Goal: Communication & Community: Ask a question

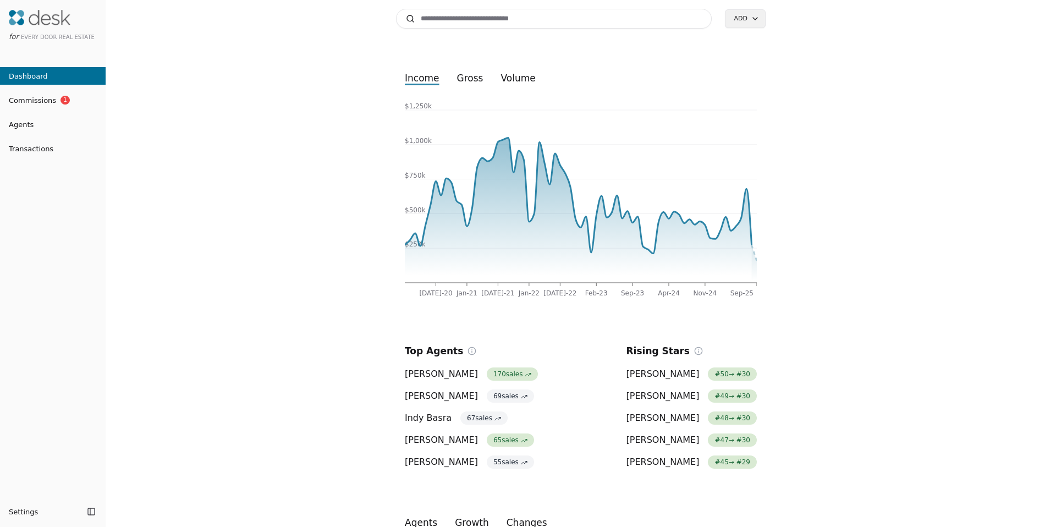
click at [40, 141] on button "Transactions" at bounding box center [53, 149] width 106 height 18
click at [45, 147] on span "Transactions" at bounding box center [26, 149] width 53 height 12
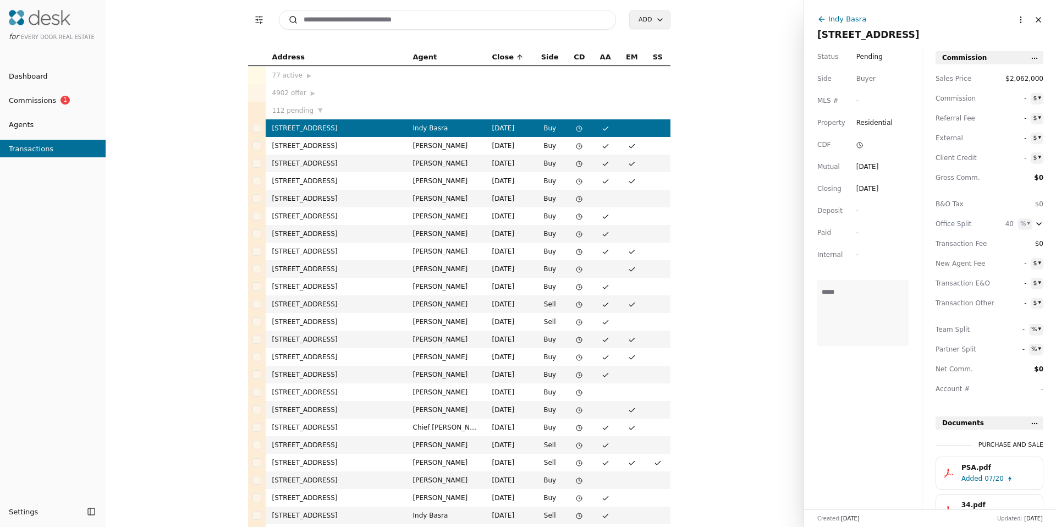
click at [311, 206] on td "3843 169th Ave SE, Bellevue, WA 98008" at bounding box center [336, 199] width 141 height 18
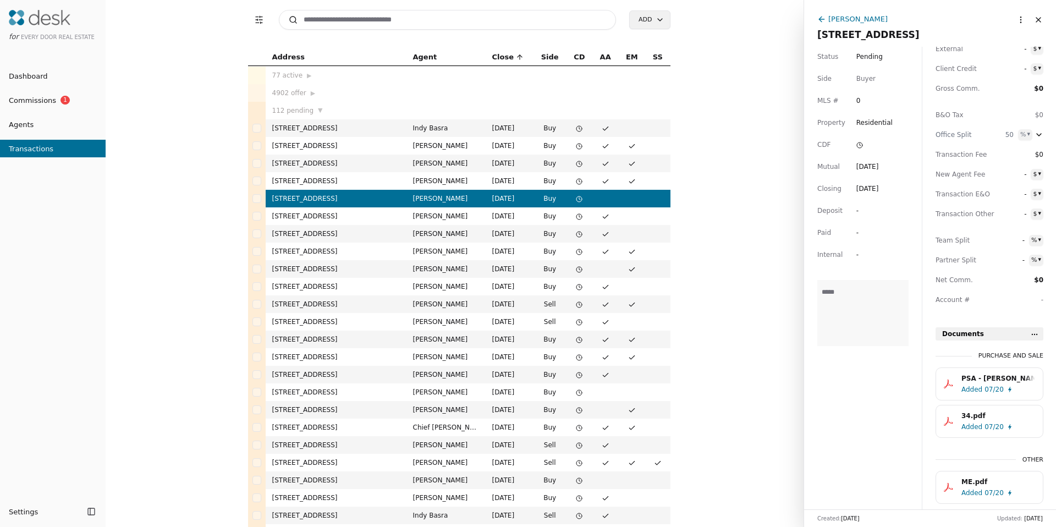
scroll to position [110, 0]
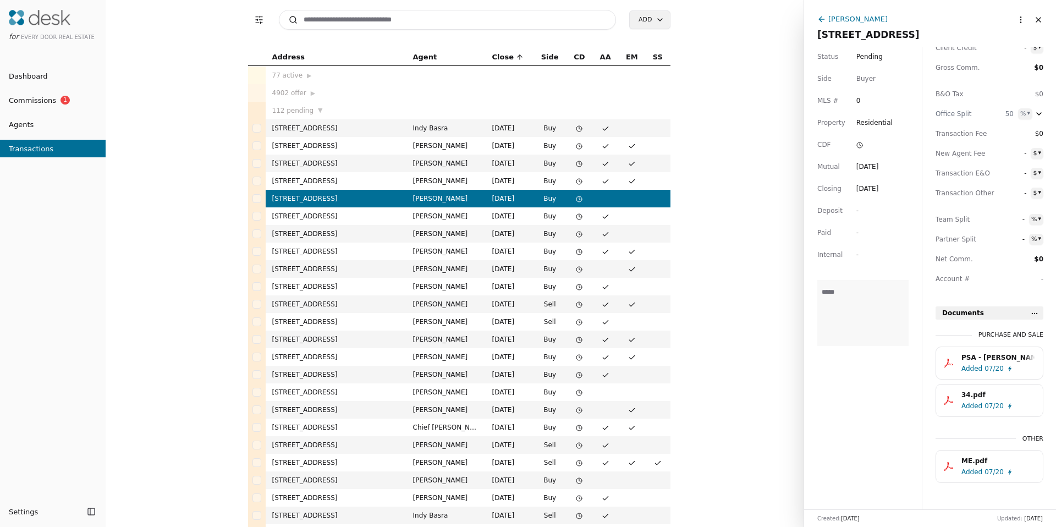
click at [321, 214] on td "13226 NE 143rd Ct Unit 24, Woodinville, WA 98072" at bounding box center [336, 216] width 141 height 18
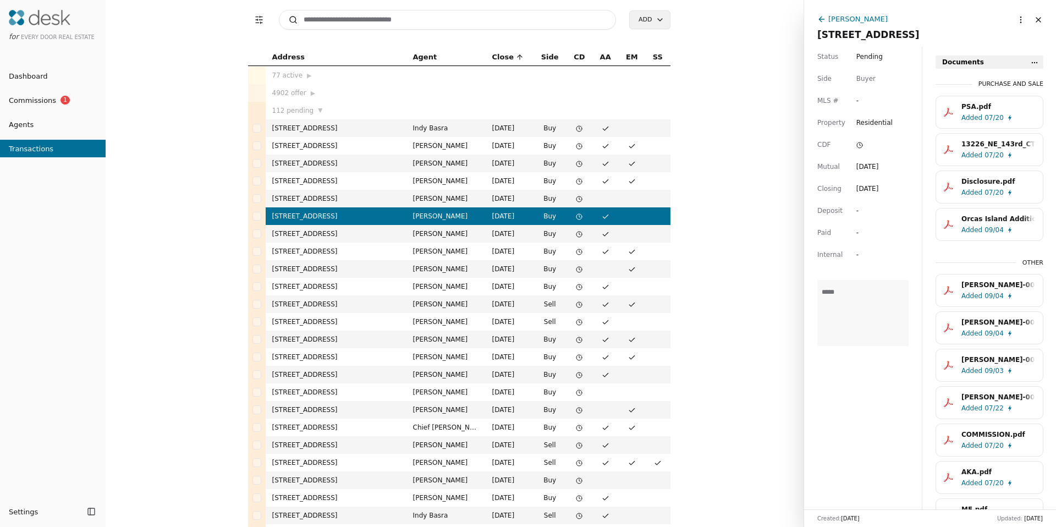
scroll to position [409, 0]
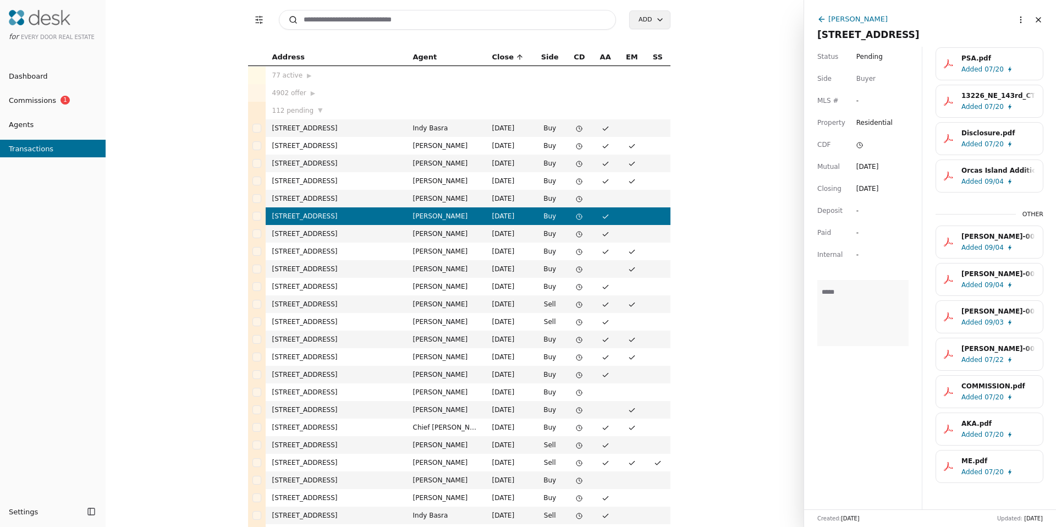
click at [382, 230] on td "[STREET_ADDRESS]" at bounding box center [336, 234] width 141 height 18
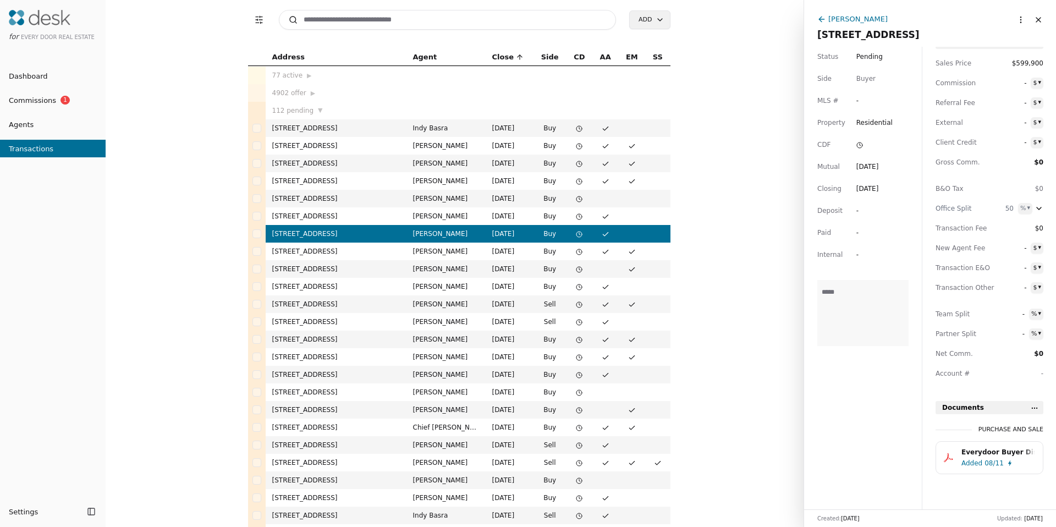
scroll to position [18, 0]
click at [428, 261] on td "[PERSON_NAME]" at bounding box center [445, 269] width 79 height 18
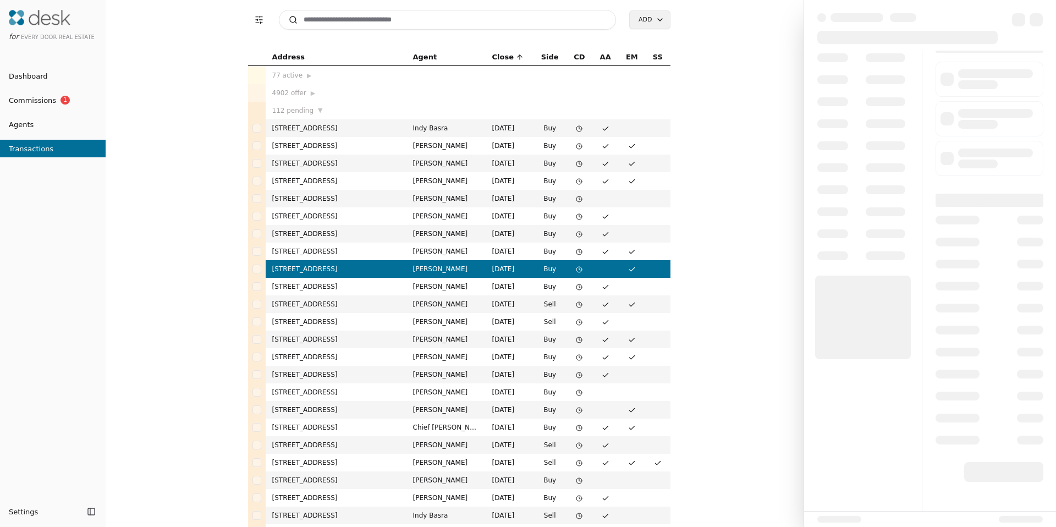
click at [429, 251] on td "[PERSON_NAME]" at bounding box center [445, 251] width 79 height 18
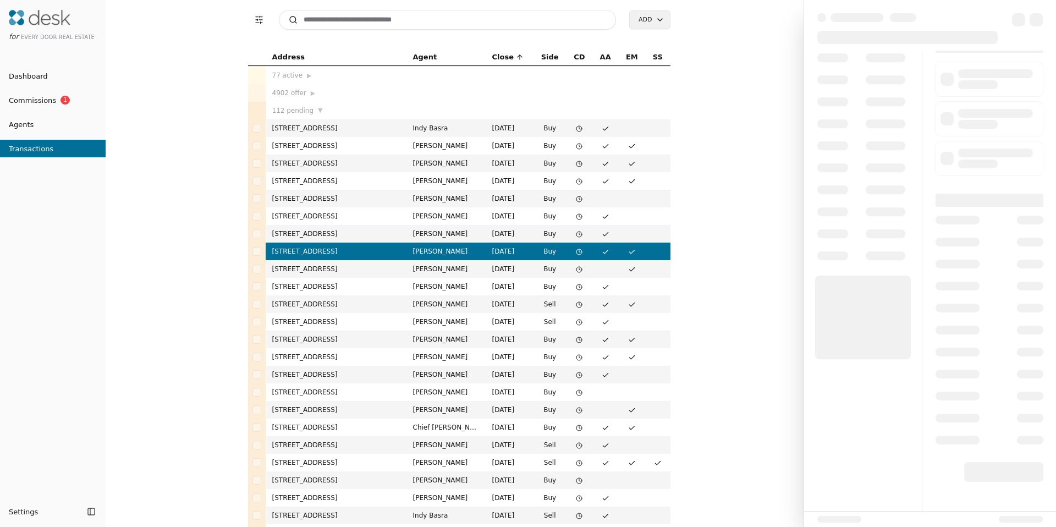
click at [426, 339] on td "[PERSON_NAME]" at bounding box center [445, 339] width 79 height 18
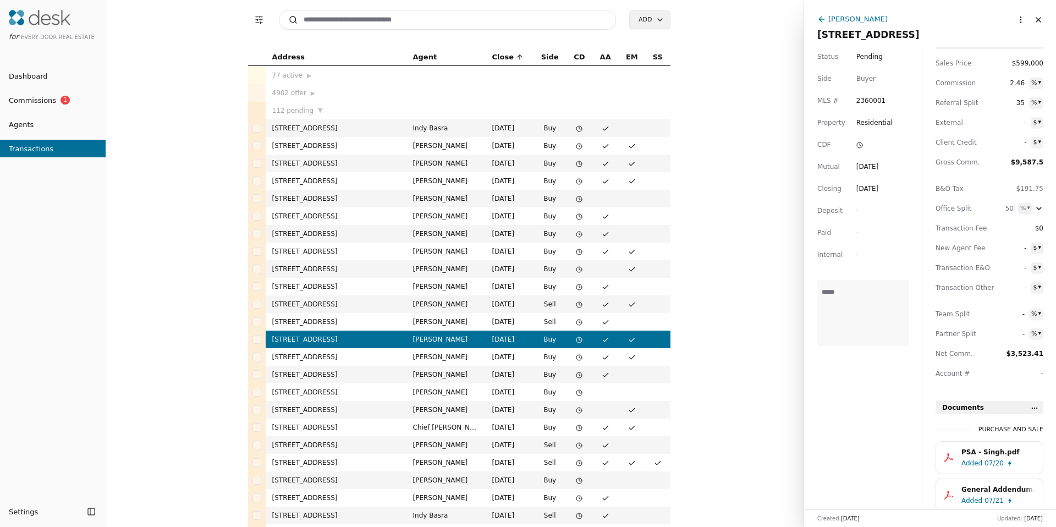
scroll to position [38, 0]
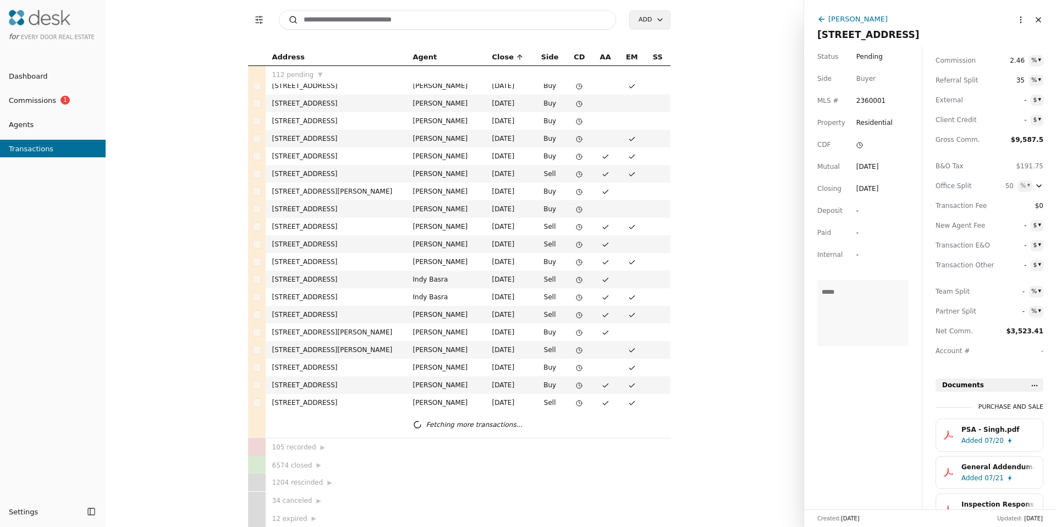
scroll to position [289, 0]
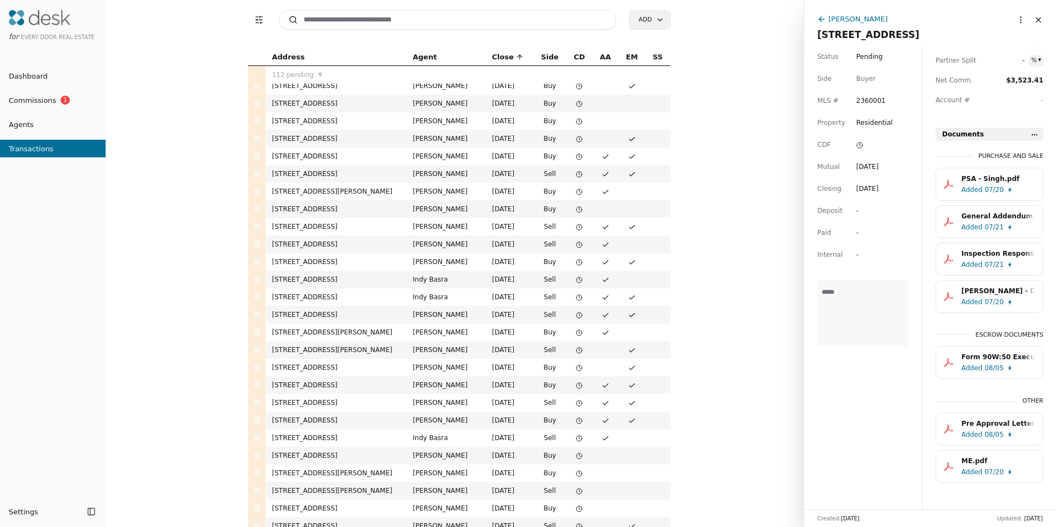
click at [850, 21] on div "Todd Oshie" at bounding box center [857, 19] width 59 height 12
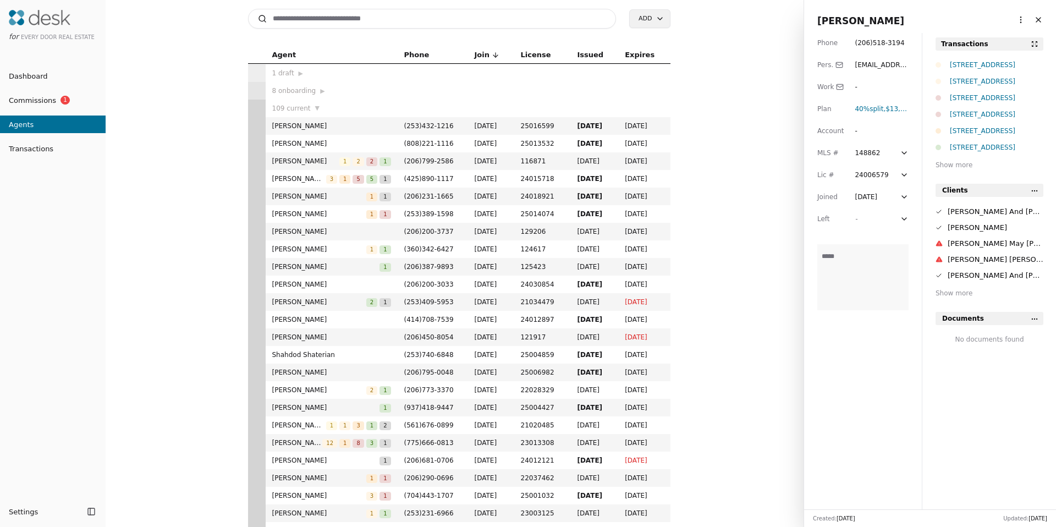
click at [1017, 16] on html "for Every Door Real Estate Dashboard Commissions 1 Agents Transactions Settings…" at bounding box center [528, 263] width 1056 height 527
click at [976, 52] on div "Navigate as Agent" at bounding box center [986, 61] width 75 height 18
click at [1010, 19] on html "for Every Door Real Estate Dashboard Commissions 1 Agents Transactions Settings…" at bounding box center [528, 263] width 1056 height 527
click at [968, 67] on div "Navigate as Agent" at bounding box center [986, 61] width 75 height 18
click at [1029, 18] on button "Close" at bounding box center [1038, 20] width 18 height 18
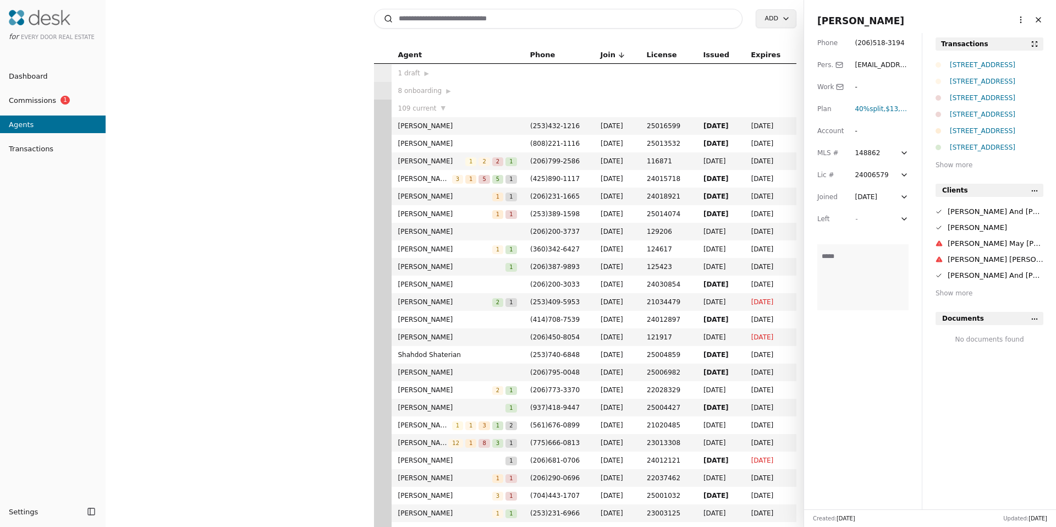
click at [1019, 20] on body "for Every Door Real Estate Dashboard Commissions 1 Agents Transactions Settings…" at bounding box center [528, 263] width 1056 height 527
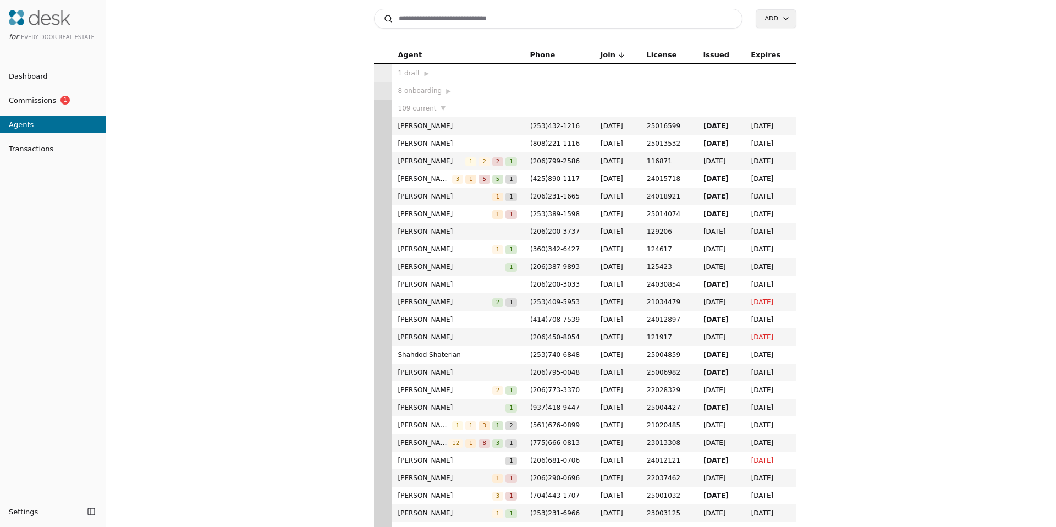
click at [483, 7] on div "Search Add" at bounding box center [585, 18] width 422 height 37
click at [484, 11] on input at bounding box center [558, 19] width 368 height 20
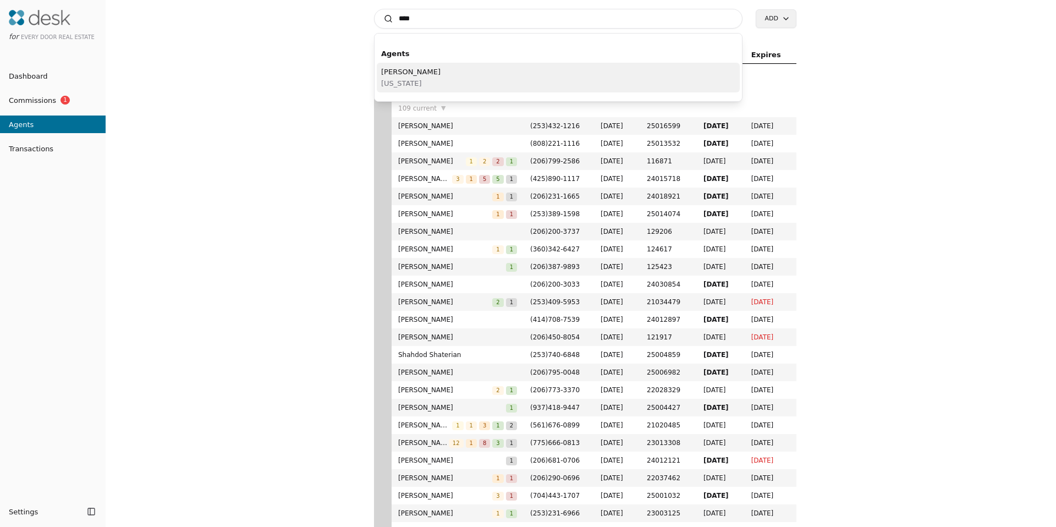
type input "****"
click at [407, 81] on span "Washington" at bounding box center [410, 84] width 59 height 12
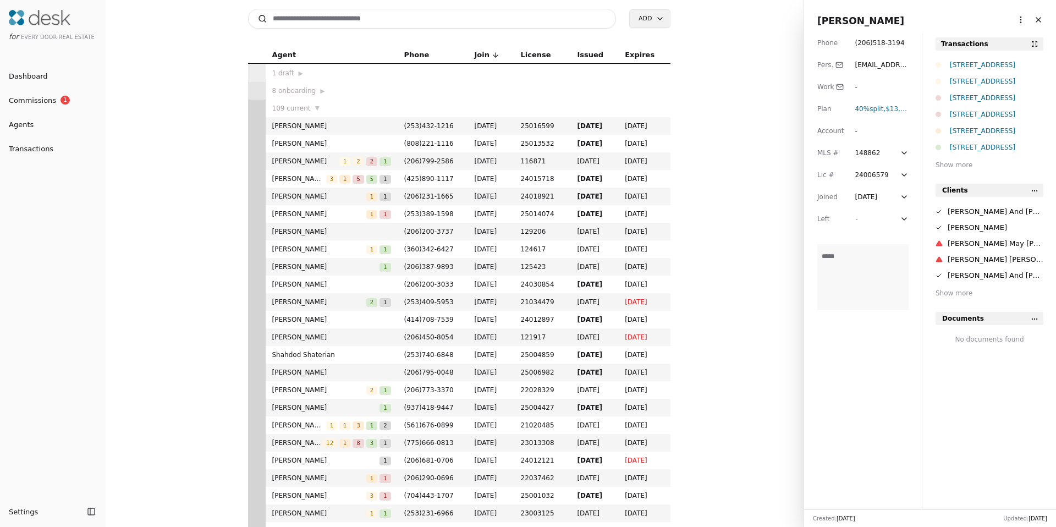
click at [1009, 21] on html "for Every Door Real Estate Dashboard Commissions 1 Agents Transactions Settings…" at bounding box center [528, 263] width 1056 height 527
click at [979, 62] on link "Navigate as Agent" at bounding box center [986, 61] width 66 height 12
click at [327, 17] on input at bounding box center [432, 19] width 368 height 20
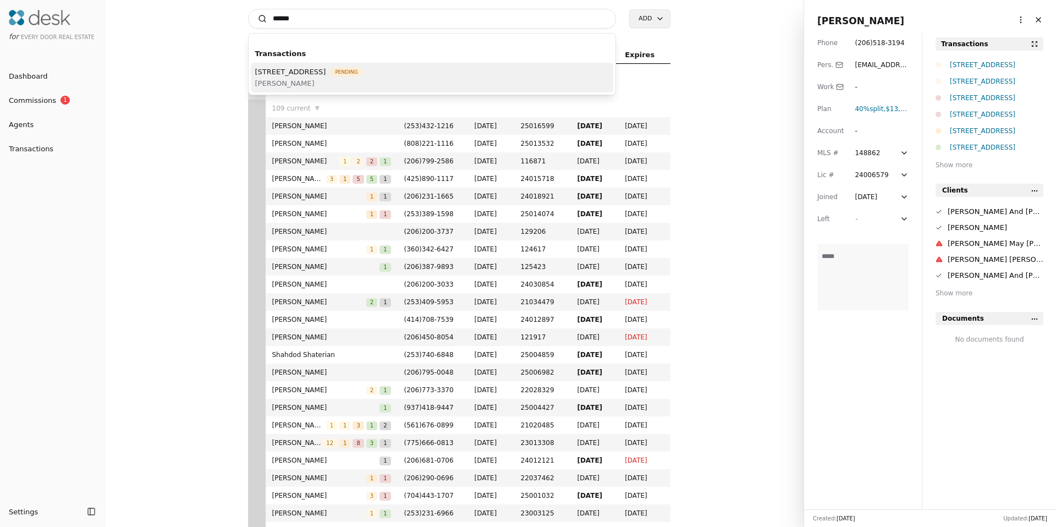
type input "******"
click at [319, 92] on div "935 67th St SE, Auburn, WA 98092 Pending Todd Oshie" at bounding box center [432, 78] width 363 height 30
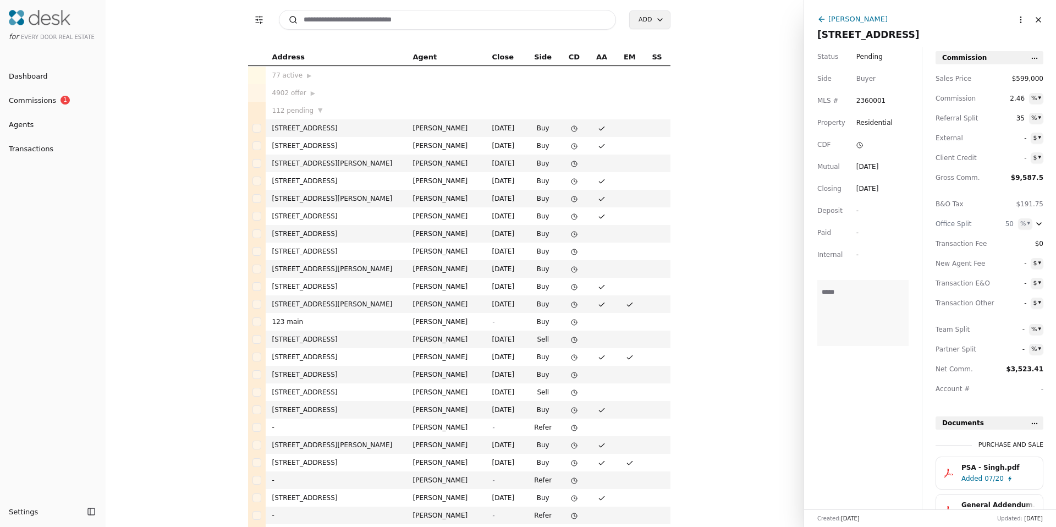
click at [876, 56] on span "Pending" at bounding box center [869, 56] width 26 height 11
click at [823, 32] on html "for Every Door Real Estate Dashboard Commissions 1 Agents Transactions Settings…" at bounding box center [528, 263] width 1056 height 527
click at [823, 32] on span "935 67th St SE, Auburn, WA 98092" at bounding box center [868, 34] width 102 height 11
click at [866, 60] on span "Pending" at bounding box center [869, 56] width 26 height 11
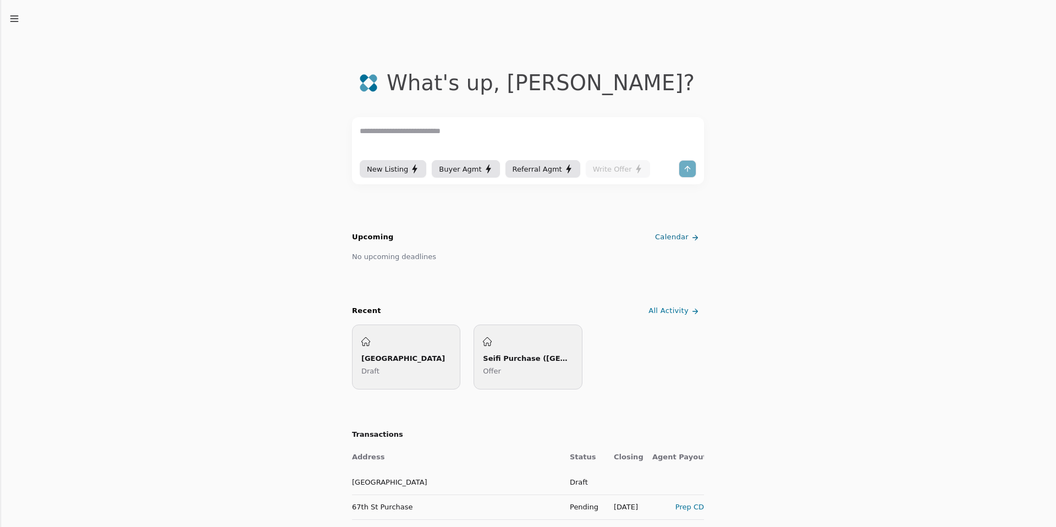
click at [11, 21] on line "button" at bounding box center [13, 21] width 7 height 0
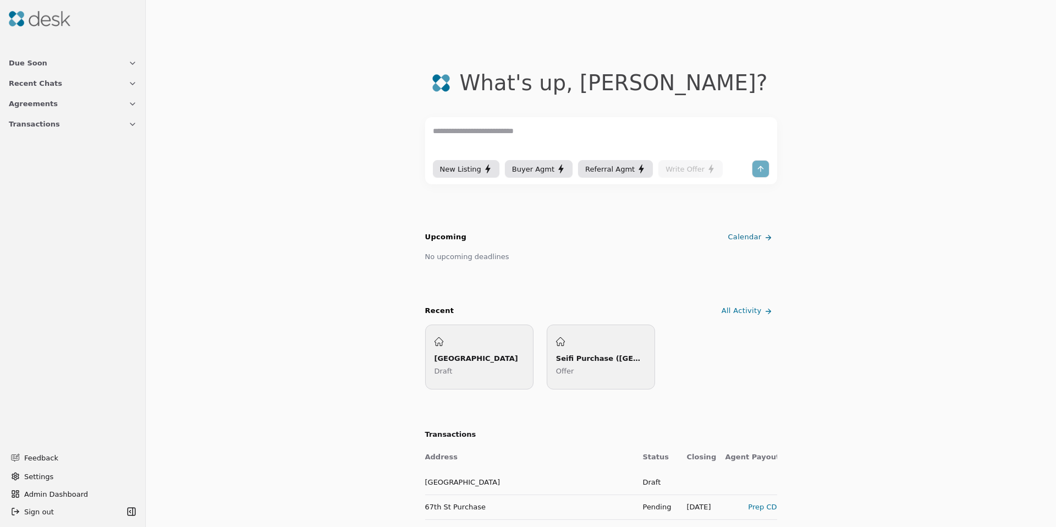
click at [21, 128] on span "Transactions" at bounding box center [34, 124] width 51 height 12
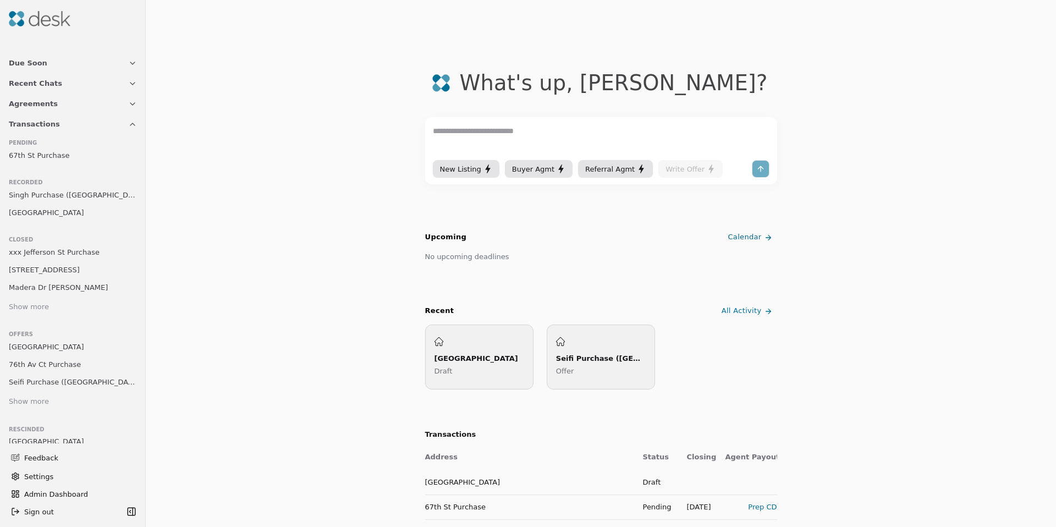
click at [40, 158] on span "67th St Purchase" at bounding box center [39, 156] width 61 height 12
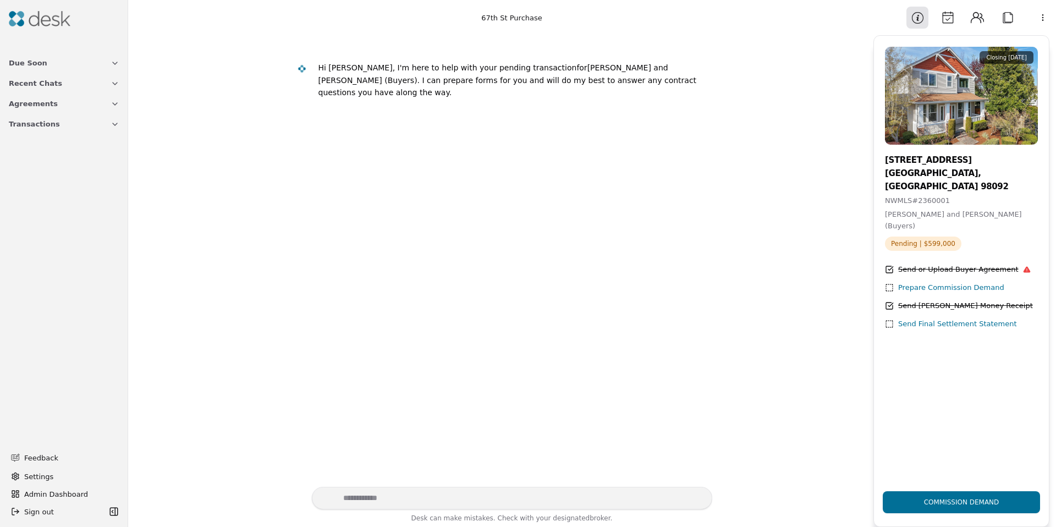
click at [1012, 20] on button "Attach" at bounding box center [1007, 18] width 22 height 22
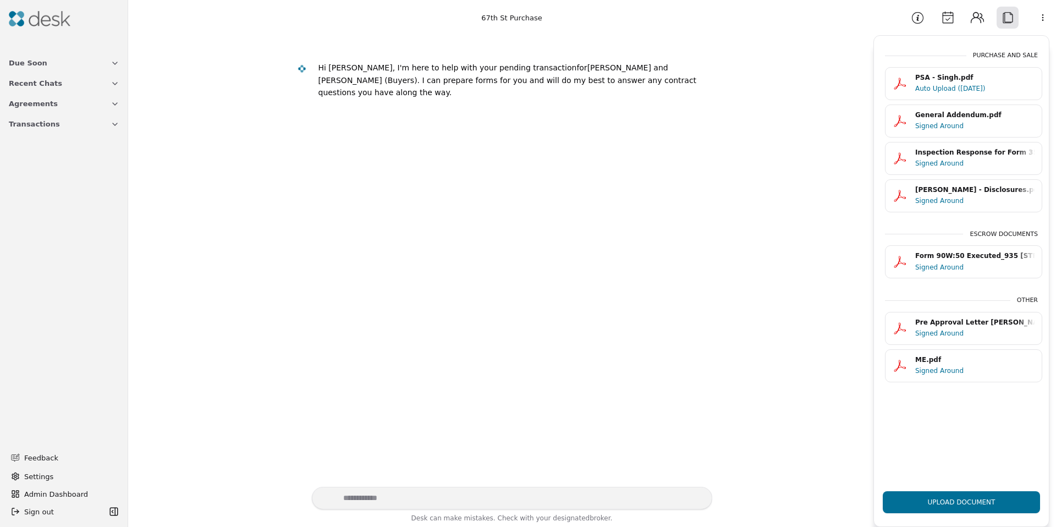
click at [978, 503] on button "Upload Document" at bounding box center [960, 502] width 157 height 22
click at [910, 14] on button "Information" at bounding box center [917, 18] width 22 height 22
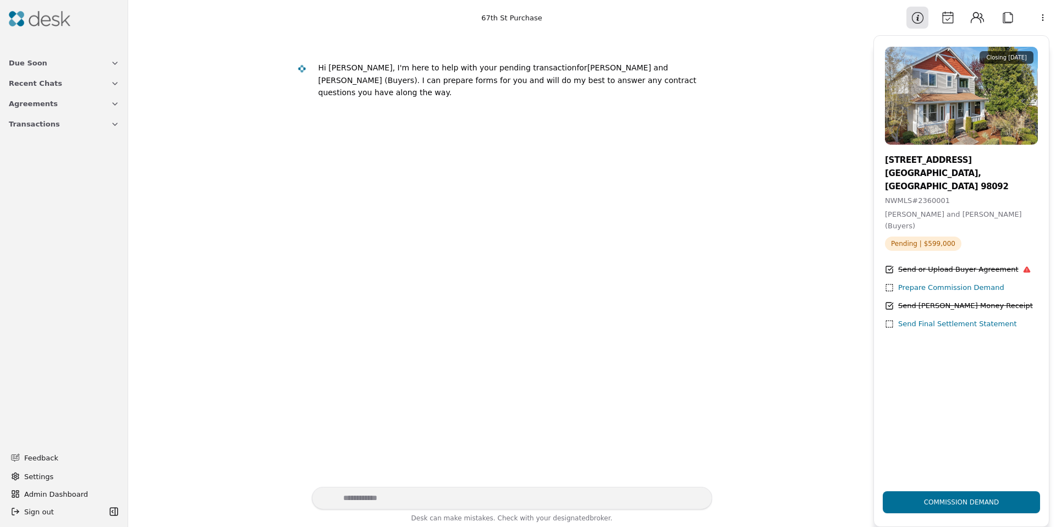
click at [1009, 11] on button "Attach" at bounding box center [1007, 18] width 22 height 22
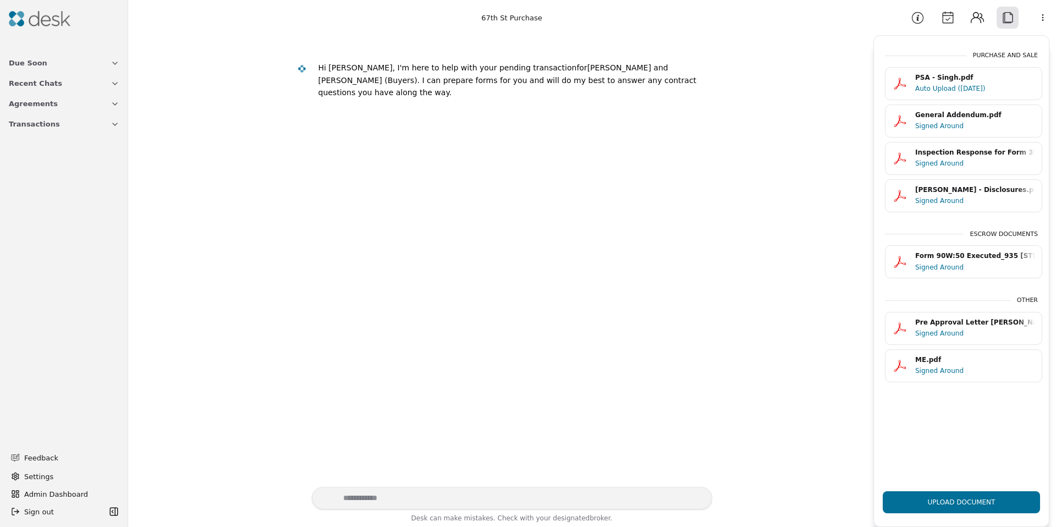
click at [909, 263] on button "Form 90W:50 Executed_935 67th St SE, Auburn 98092-7812 - Singh .pdf Signed Arou…" at bounding box center [963, 261] width 157 height 33
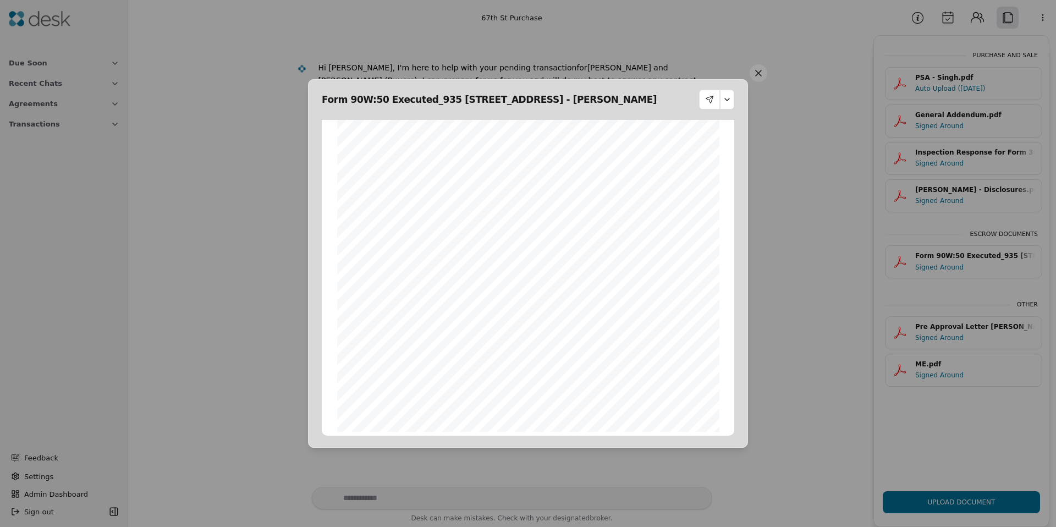
scroll to position [689, 0]
drag, startPoint x: 758, startPoint y: 71, endPoint x: 922, endPoint y: 32, distance: 169.0
click at [758, 71] on button at bounding box center [758, 73] width 18 height 18
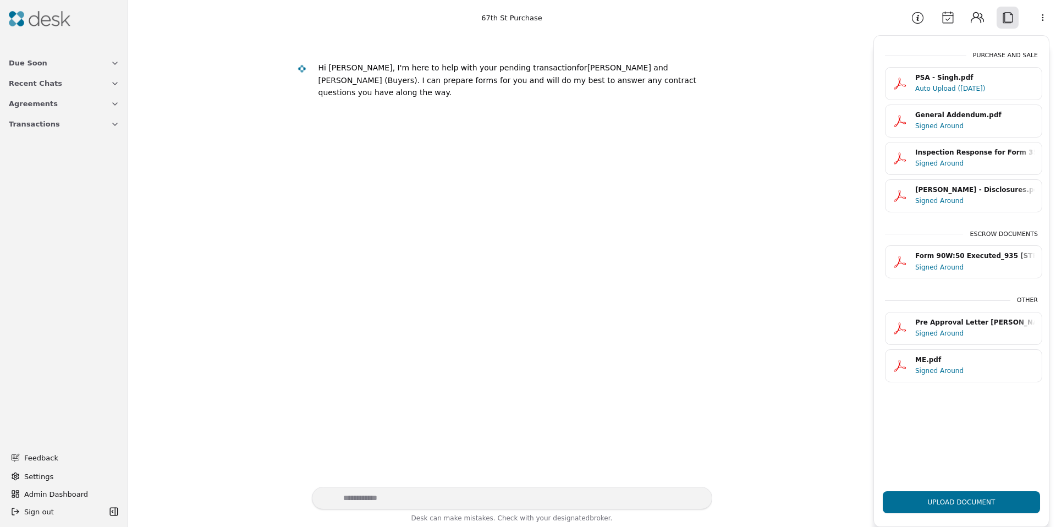
click at [916, 24] on button "Information" at bounding box center [917, 18] width 22 height 22
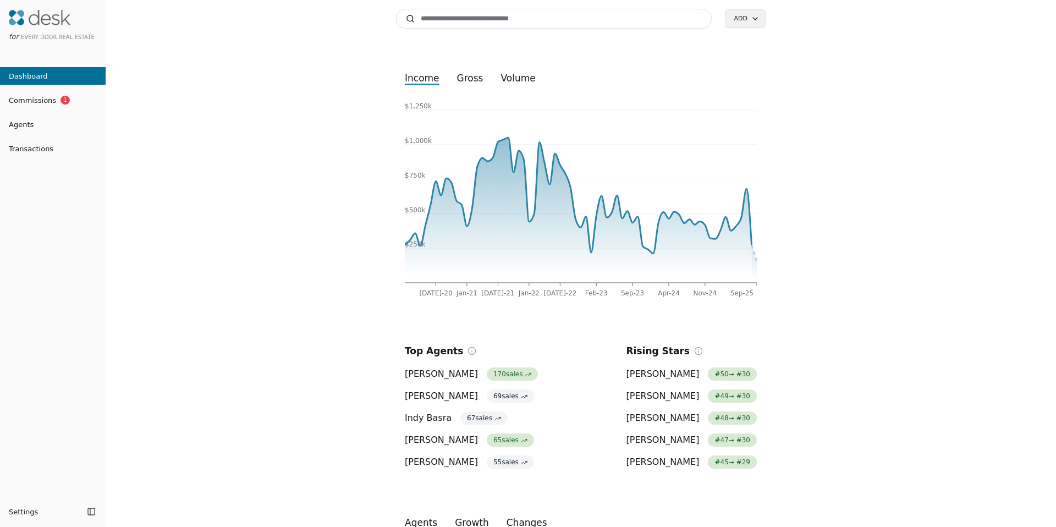
click at [38, 140] on button "Transactions" at bounding box center [53, 149] width 106 height 18
click at [40, 146] on span "Transactions" at bounding box center [26, 149] width 53 height 12
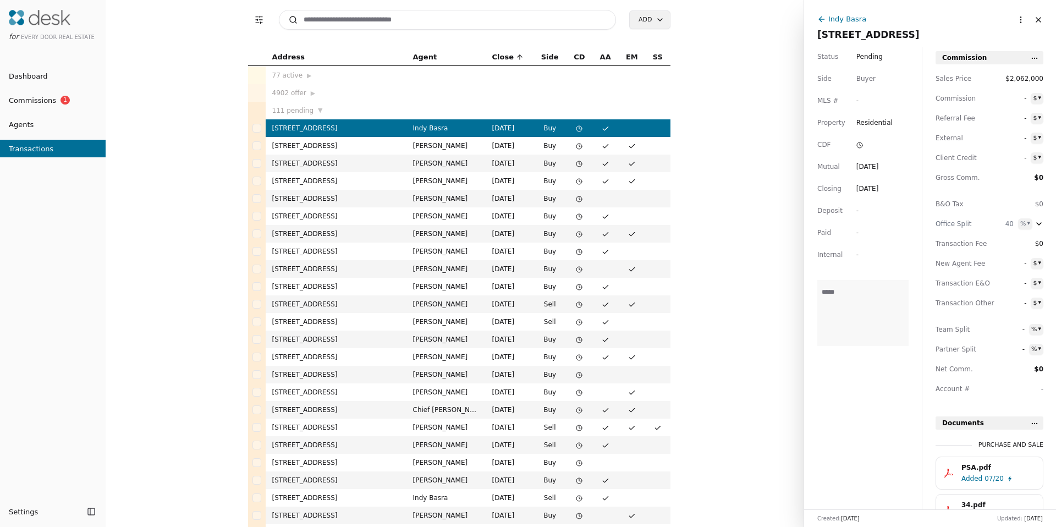
click at [356, 355] on td "903C NW 56th St, Seattle, WA 98107" at bounding box center [336, 357] width 141 height 18
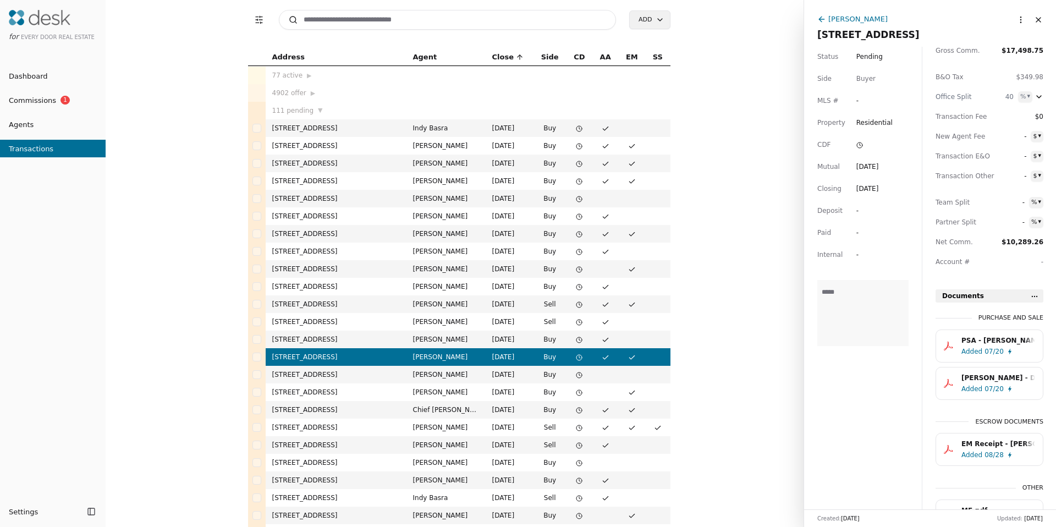
scroll to position [176, 0]
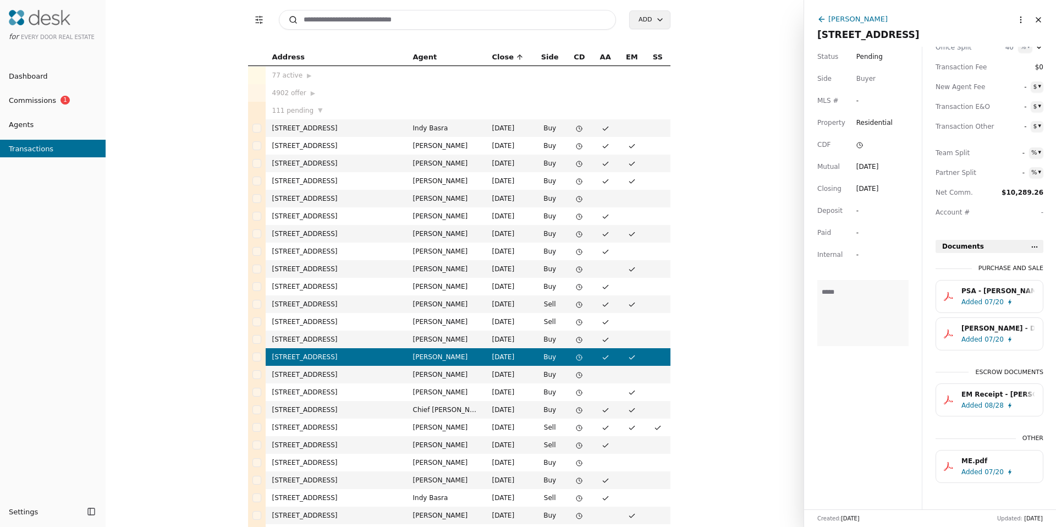
drag, startPoint x: 893, startPoint y: 401, endPoint x: 876, endPoint y: 401, distance: 17.6
click at [876, 401] on div "Status Pending Side Buyer MLS # - Property Residential CDF Mutual Jul 15, 2025 …" at bounding box center [863, 278] width 118 height 462
click at [1033, 248] on html "for Every Door Real Estate Dashboard Commissions 1 Agents Transactions Settings…" at bounding box center [528, 263] width 1056 height 527
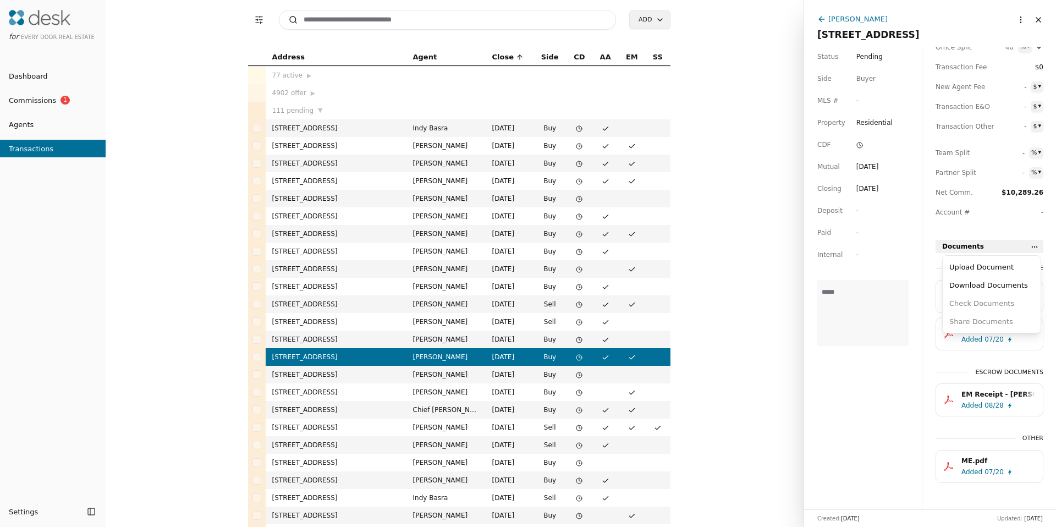
click at [1033, 248] on html "for Every Door Real Estate Dashboard Commissions 1 Agents Transactions Settings…" at bounding box center [528, 263] width 1056 height 527
click at [285, 375] on td "15503 SE 27th St, Bellevue, WA 98007" at bounding box center [336, 375] width 141 height 18
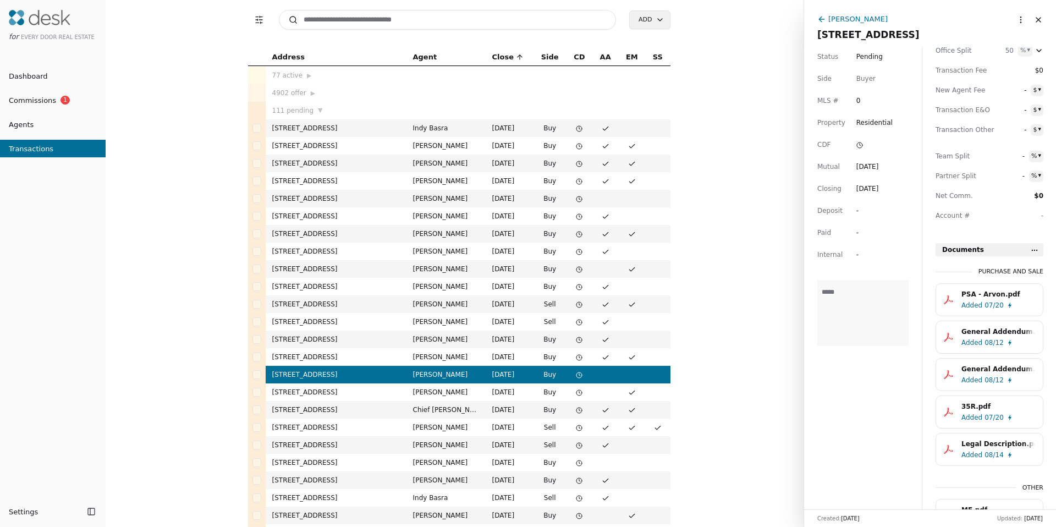
scroll to position [222, 0]
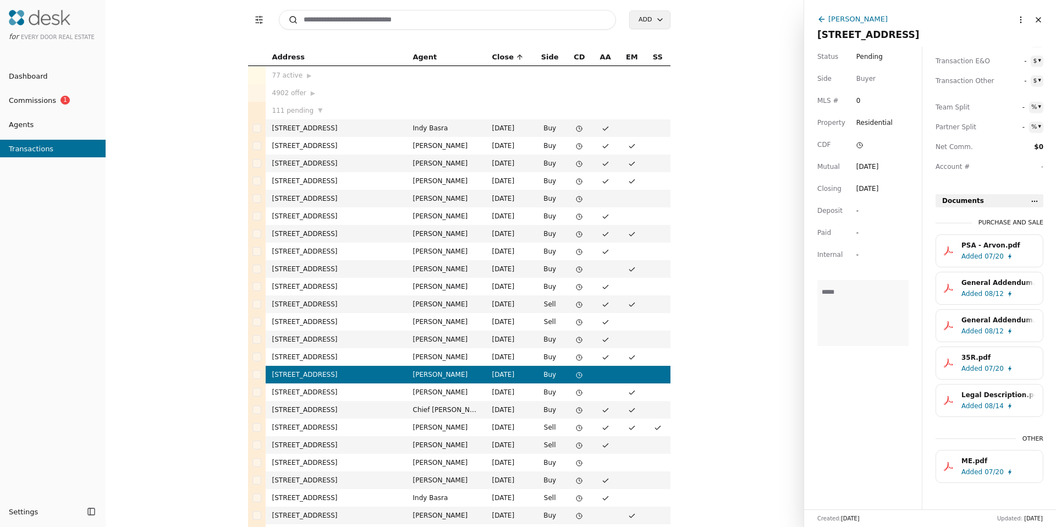
click at [369, 413] on td "31500 33rd Pl SW Unit #U101, Federal Way, WA 98023" at bounding box center [336, 410] width 141 height 18
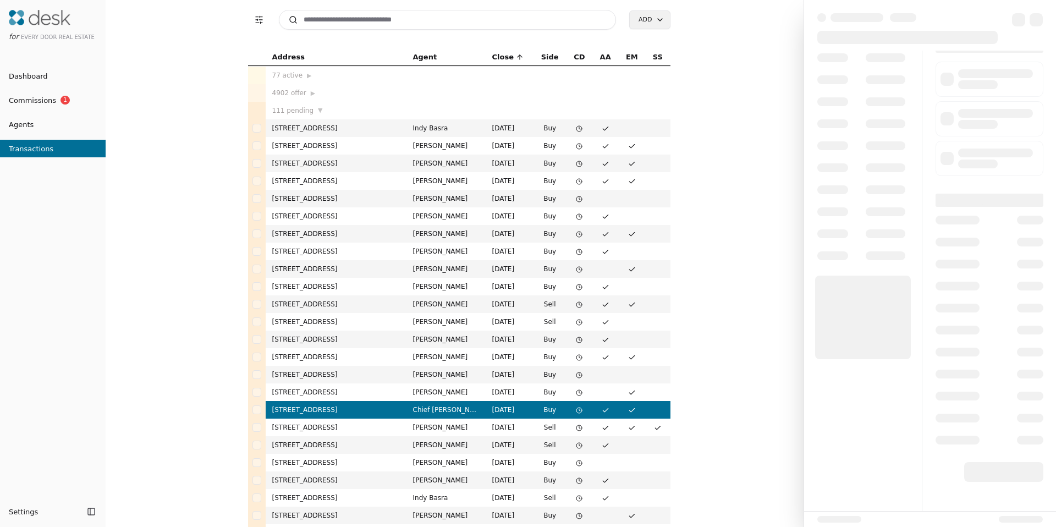
scroll to position [15, 0]
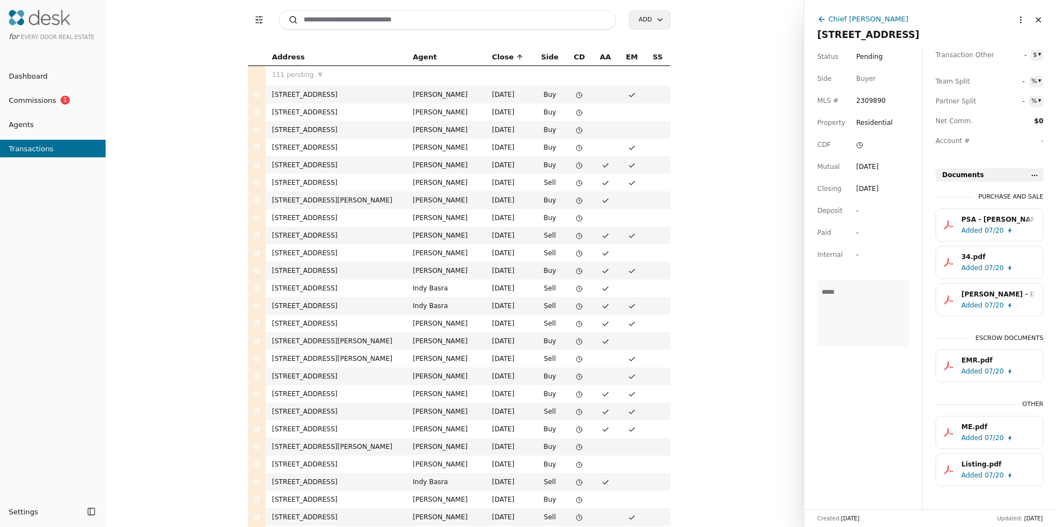
scroll to position [251, 0]
click at [967, 259] on span "Added" at bounding box center [971, 264] width 21 height 11
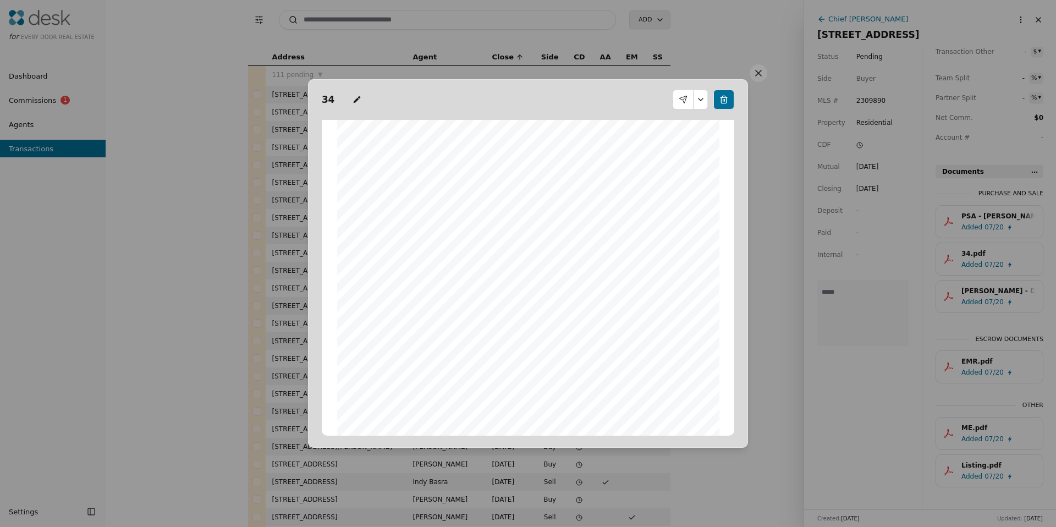
scroll to position [244, 0]
click at [754, 74] on button at bounding box center [758, 73] width 18 height 18
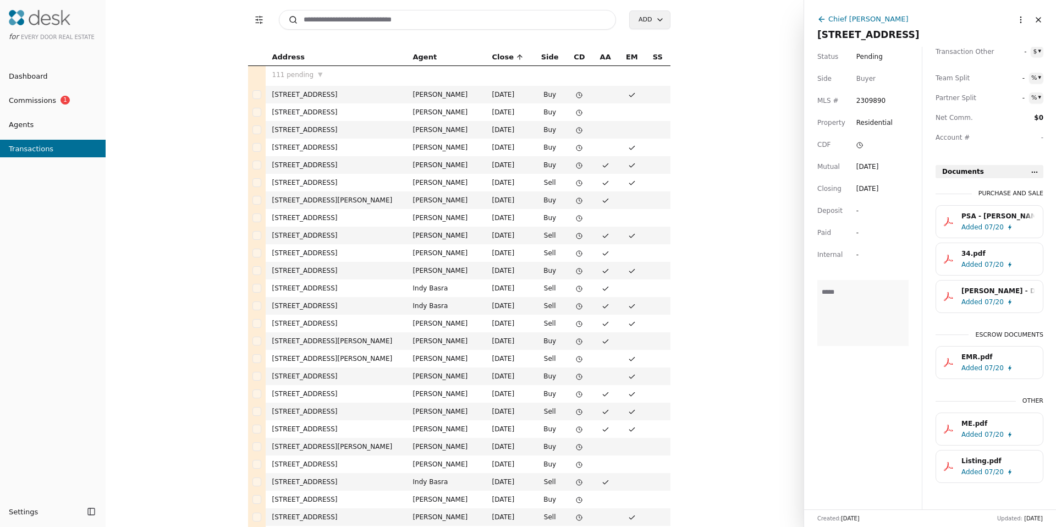
click at [427, 333] on td "Crystal Hansen" at bounding box center [445, 341] width 79 height 18
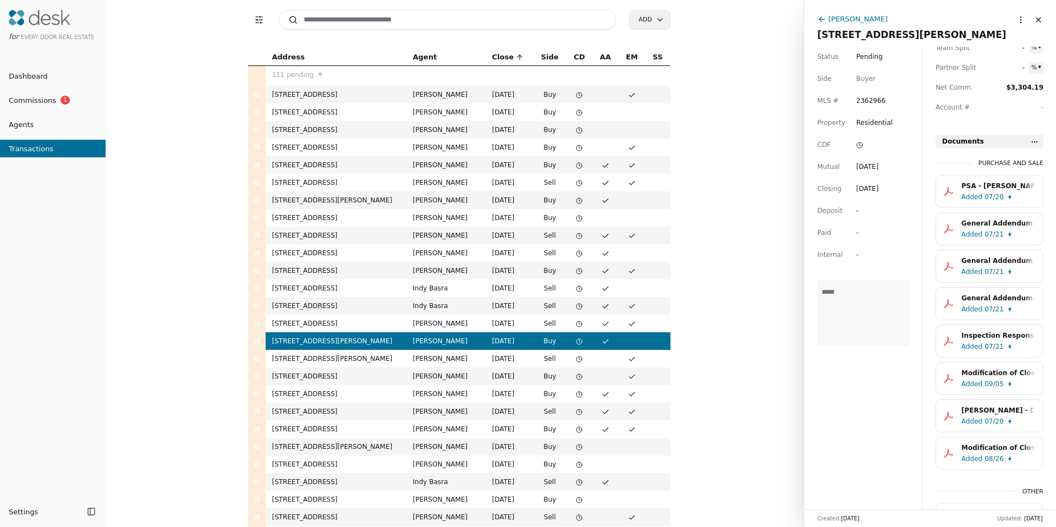
scroll to position [284, 0]
click at [984, 261] on div "General Addendum - 10915 Glen Acres Dr S Unit 21A, Burien, WA 98168.pdf" at bounding box center [998, 258] width 74 height 11
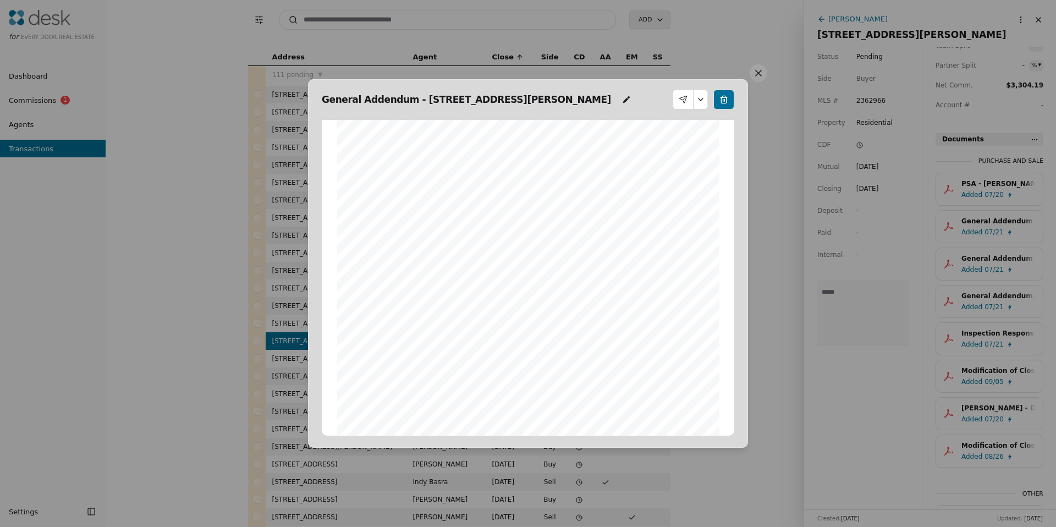
scroll to position [189, 0]
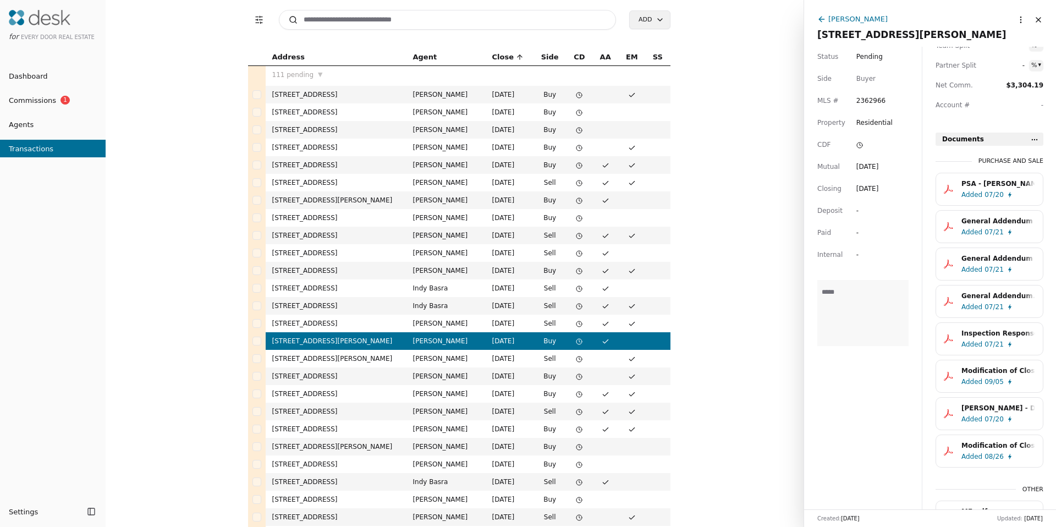
click at [979, 270] on span "Added" at bounding box center [971, 269] width 21 height 11
click at [976, 305] on span "Added" at bounding box center [971, 306] width 21 height 11
click at [996, 346] on span "07/21" at bounding box center [993, 344] width 19 height 11
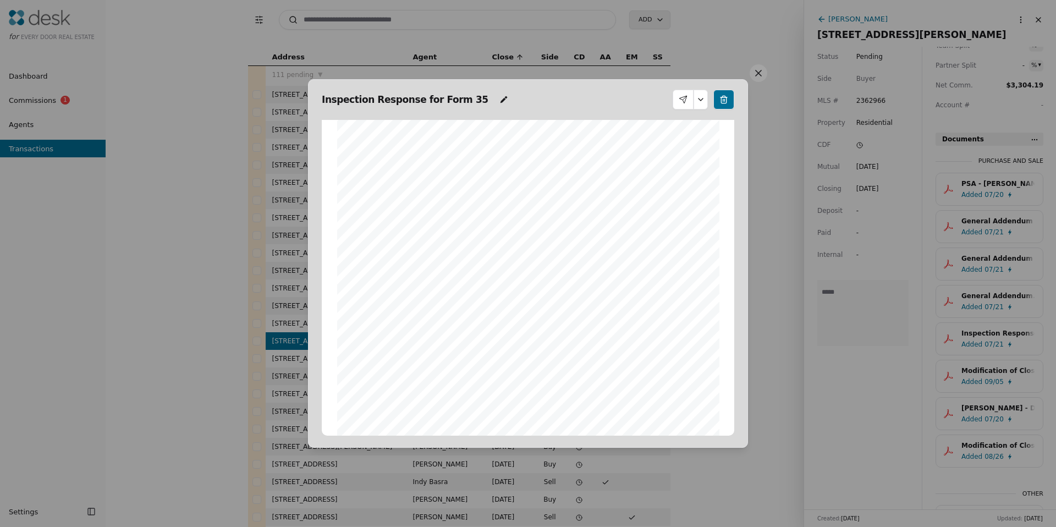
scroll to position [105, 0]
drag, startPoint x: 386, startPoint y: 340, endPoint x: 422, endPoint y: 342, distance: 36.3
click at [422, 342] on span "Seller rejects all proposals by Buyer, but proposes the following alternative m…" at bounding box center [545, 345] width 349 height 6
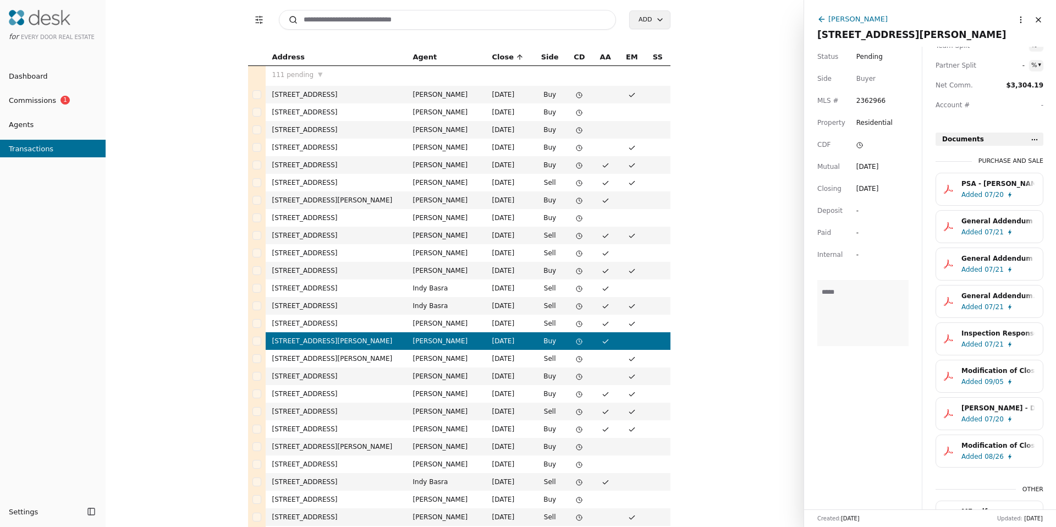
click at [995, 369] on div "Modification of Closing Date.pdf" at bounding box center [998, 370] width 74 height 11
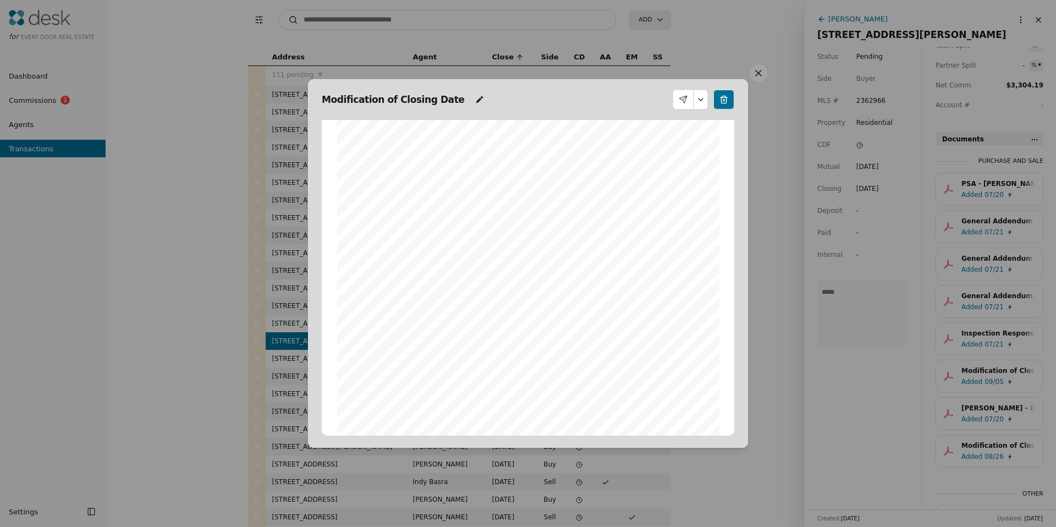
scroll to position [0, 0]
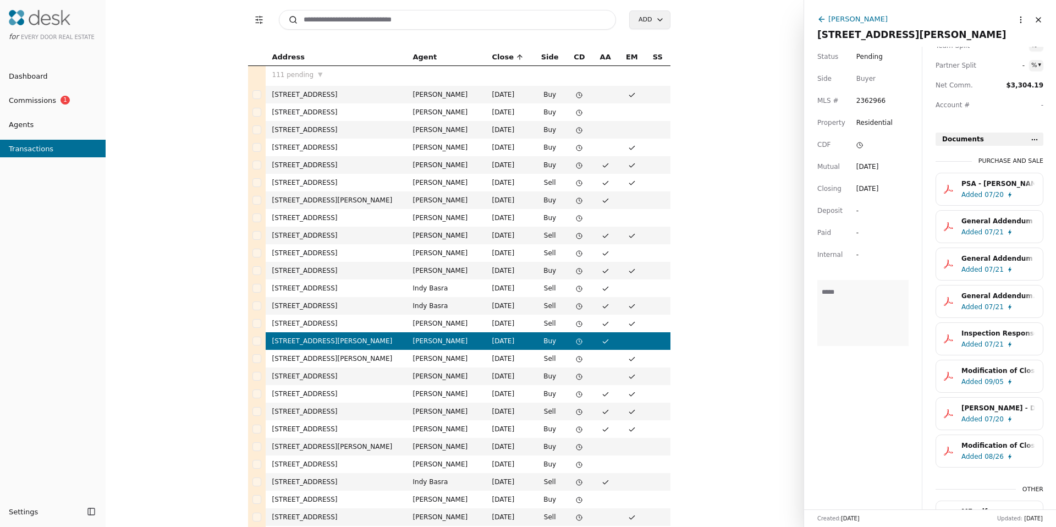
click at [965, 278] on button "General Addendum - 10915 Glen Acres Dr S Unit 21A, Burien, WA 98168.pdf Added 0…" at bounding box center [989, 263] width 108 height 33
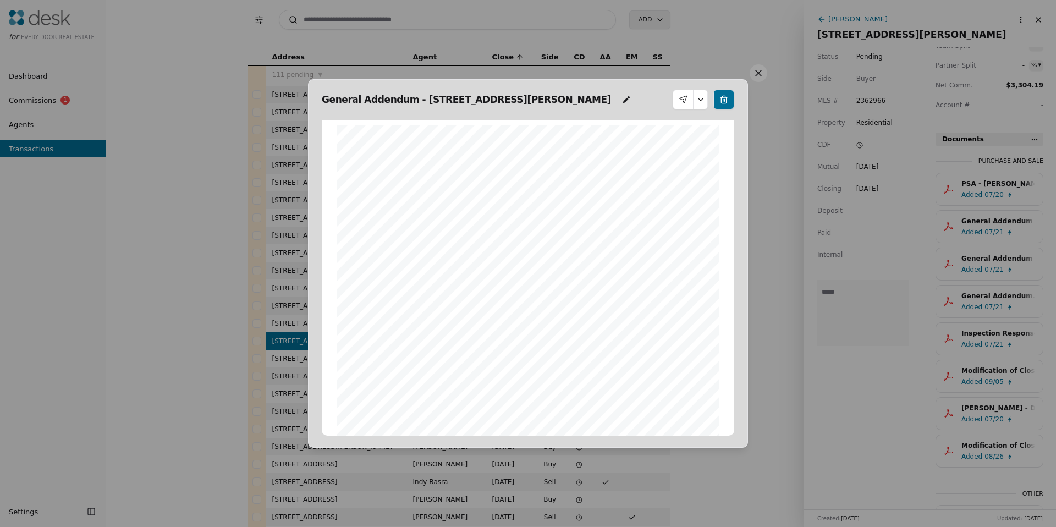
click at [698, 93] on button at bounding box center [700, 100] width 14 height 20
click at [638, 107] on div "General Addendum - 10915 Glen Acres Dr S Unit 21A, Burien, WA 98168" at bounding box center [528, 100] width 412 height 23
click at [631, 104] on div "General Addendum - 10915 Glen Acres Dr S Unit 21A, Burien, WA 98168" at bounding box center [476, 99] width 309 height 15
click at [631, 101] on icon at bounding box center [626, 99] width 9 height 9
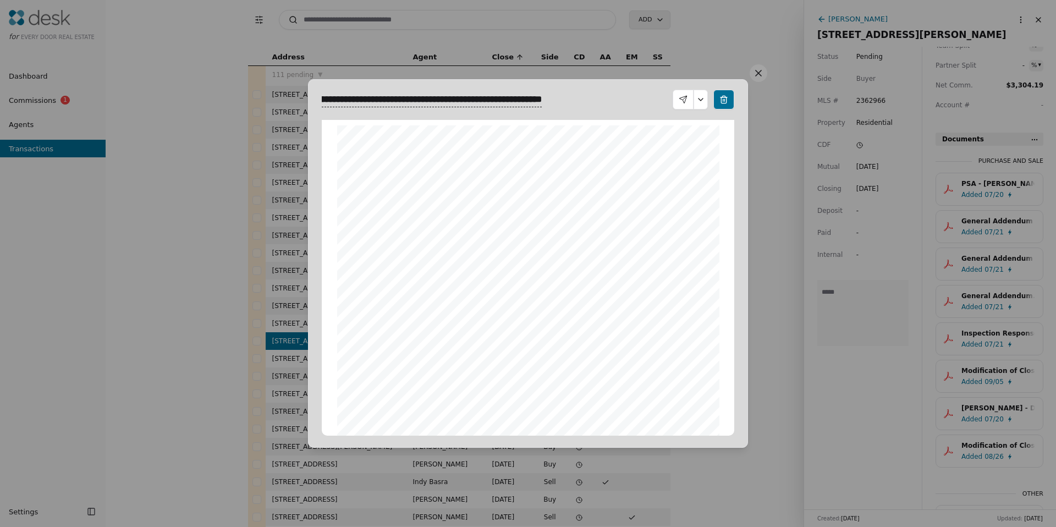
drag, startPoint x: 669, startPoint y: 142, endPoint x: 682, endPoint y: 130, distance: 18.3
click at [669, 142] on div "Form 34 ©Copyright 2010 Addendum/Amendment to P&S Northwest Multiple Listing Se…" at bounding box center [528, 372] width 382 height 494
click at [704, 98] on button at bounding box center [700, 100] width 14 height 20
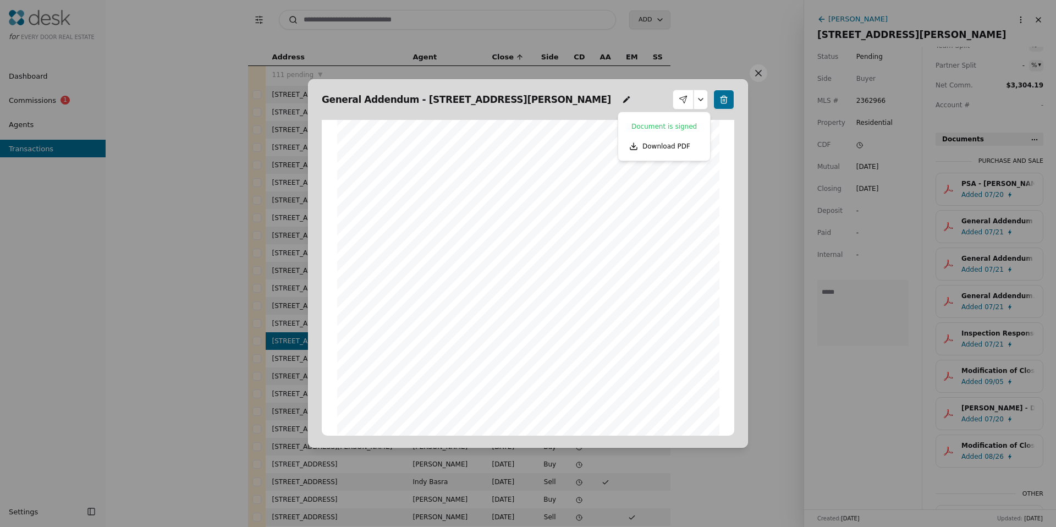
drag, startPoint x: 589, startPoint y: 276, endPoint x: 571, endPoint y: 325, distance: 52.7
click at [589, 276] on div "Form 34 ©Copyright 2010 Addendum/Amendment to P&S Northwest Multiple Listing Se…" at bounding box center [528, 272] width 382 height 494
click at [700, 100] on button at bounding box center [700, 100] width 14 height 20
click at [757, 80] on button at bounding box center [758, 73] width 18 height 18
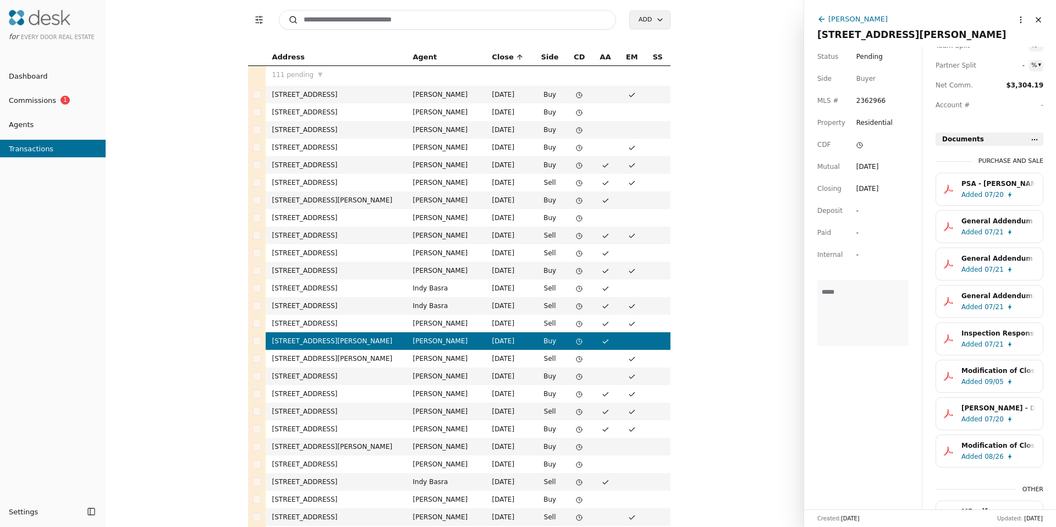
click at [982, 447] on div "Modification of Closing Date.pdf" at bounding box center [998, 445] width 74 height 11
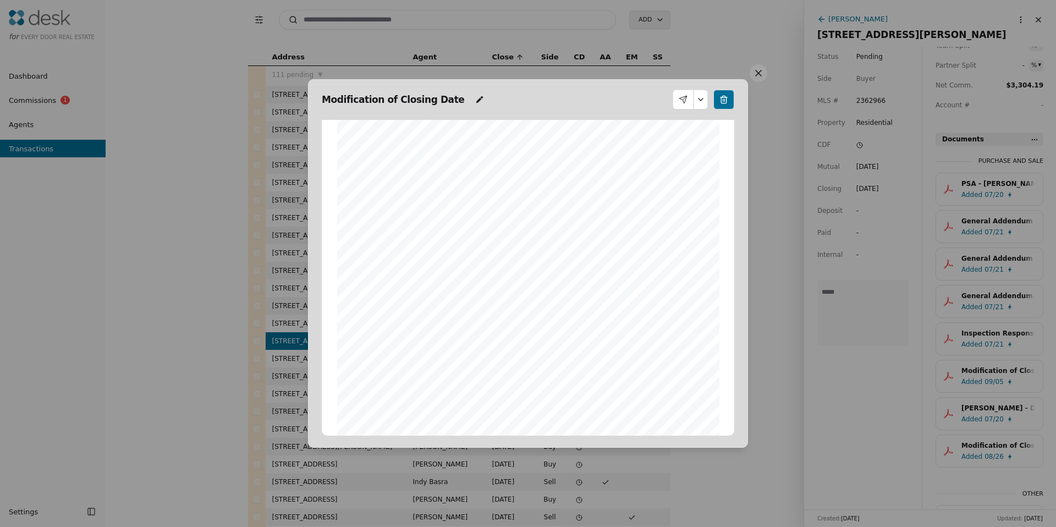
scroll to position [0, 0]
click at [758, 76] on button at bounding box center [758, 73] width 18 height 18
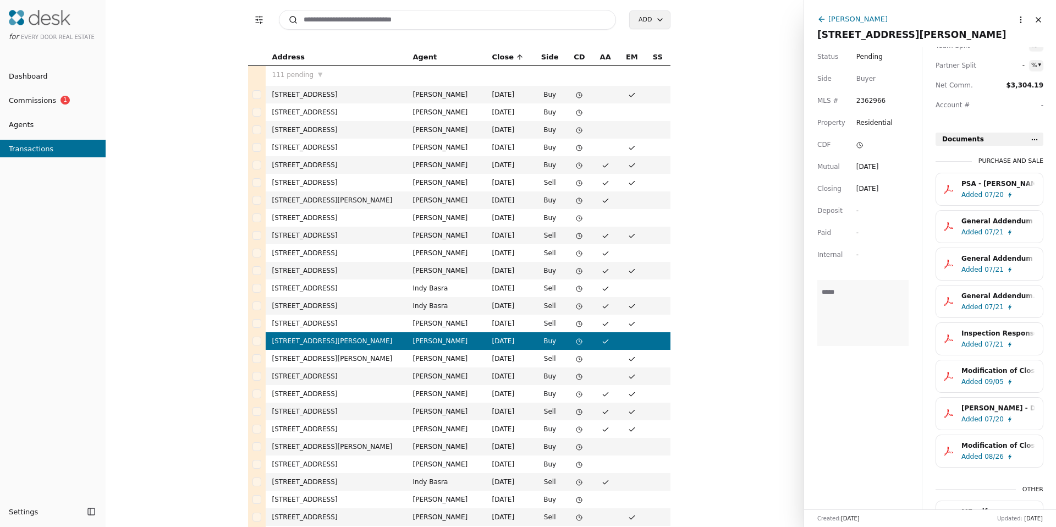
click at [986, 378] on span "09/05" at bounding box center [993, 381] width 19 height 11
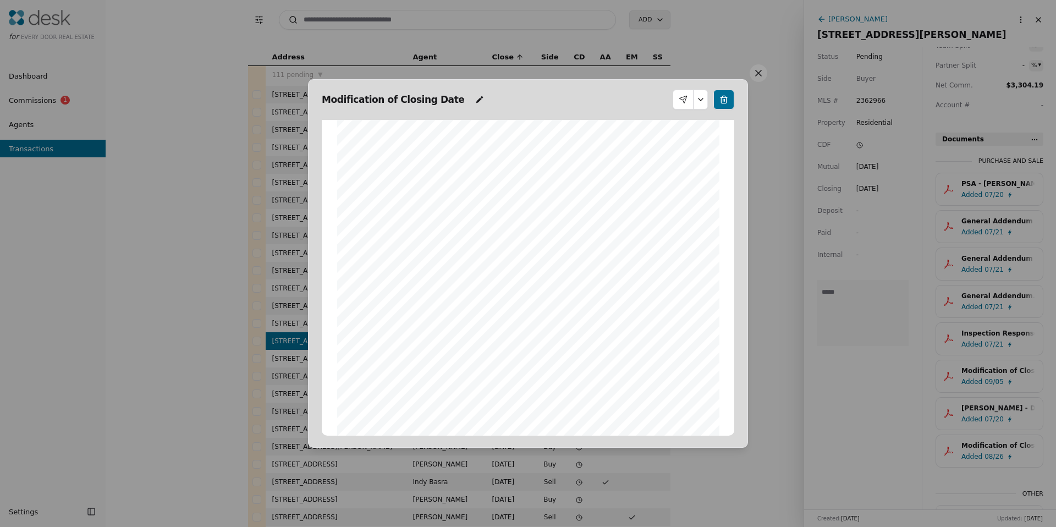
scroll to position [189, 0]
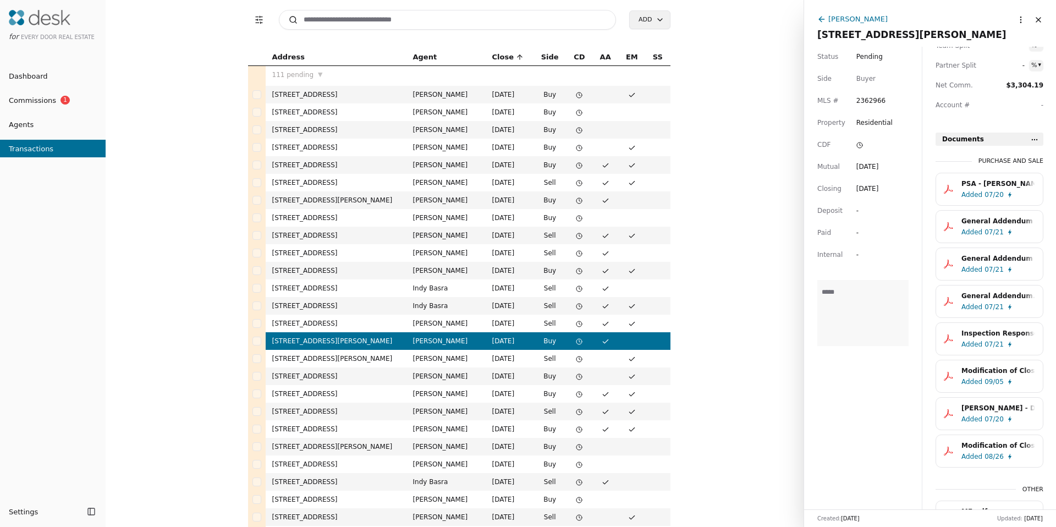
click at [981, 335] on div "Inspection Response for Form 35.pdf" at bounding box center [998, 333] width 74 height 11
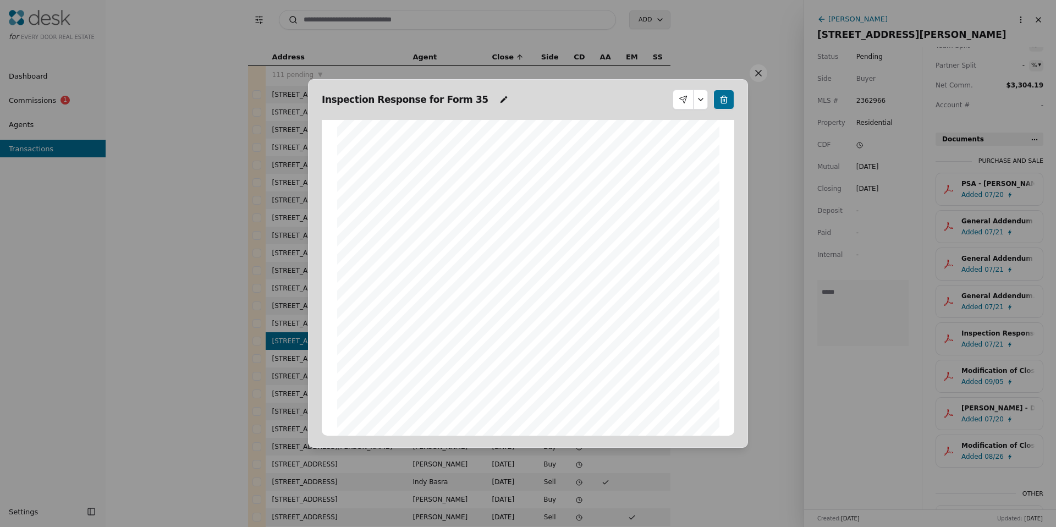
scroll to position [0, 0]
click at [700, 99] on button at bounding box center [700, 100] width 14 height 20
click at [673, 125] on div "Document is signed" at bounding box center [663, 127] width 83 height 20
click at [548, 300] on div "Form 35R ©Copyright 2023 Inspection Response for Form 35 Northwest Multiple Lis…" at bounding box center [528, 372] width 382 height 494
click at [754, 74] on button at bounding box center [758, 73] width 18 height 18
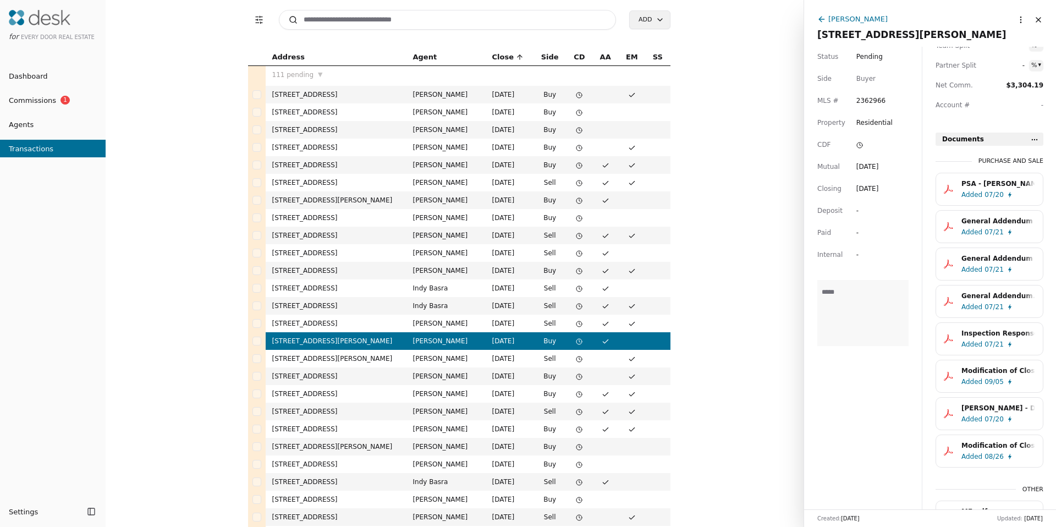
click at [977, 231] on span "Added" at bounding box center [971, 232] width 21 height 11
click at [985, 264] on span "07/21" at bounding box center [993, 269] width 19 height 11
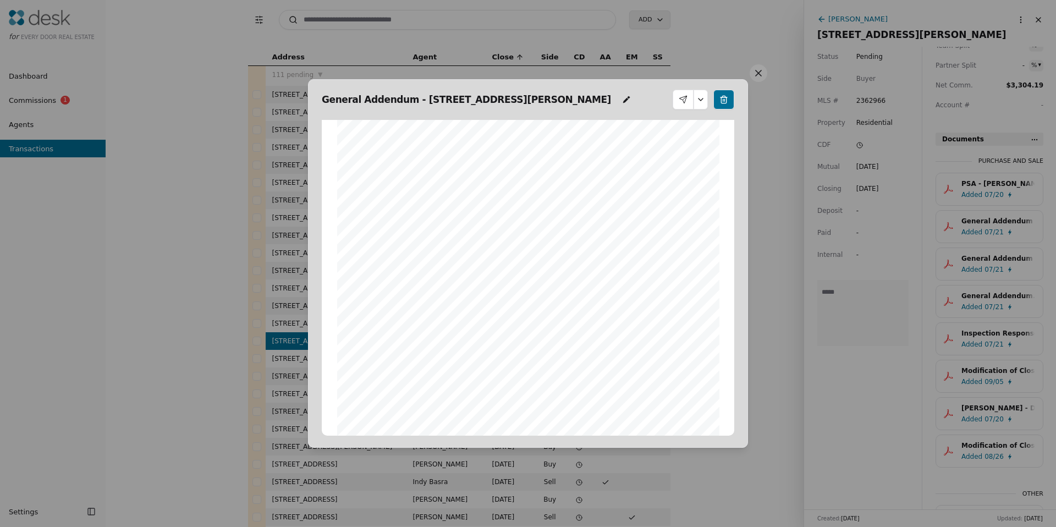
scroll to position [189, 0]
click at [701, 100] on button at bounding box center [700, 100] width 14 height 20
click at [632, 267] on div "Form 34 ©Copyright 2010 Addendum/Amendment to P&S Northwest Multiple Listing Se…" at bounding box center [528, 184] width 382 height 494
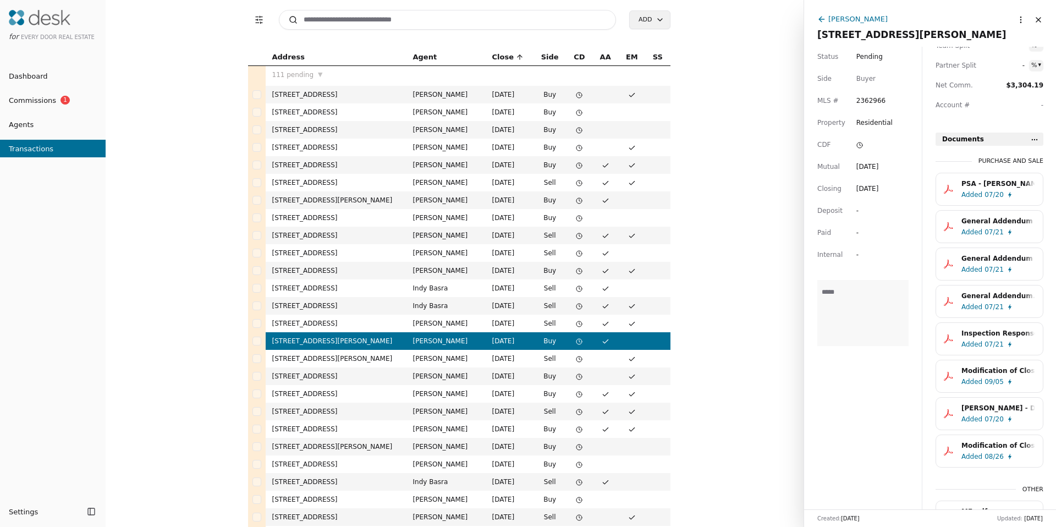
click at [996, 306] on span "07/21" at bounding box center [993, 306] width 19 height 11
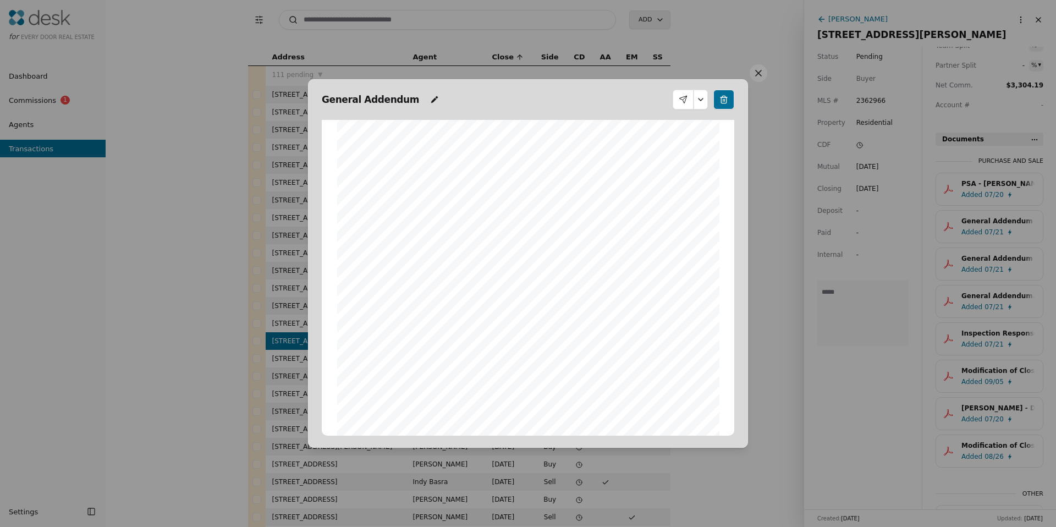
scroll to position [0, 0]
click at [753, 67] on button at bounding box center [758, 73] width 18 height 18
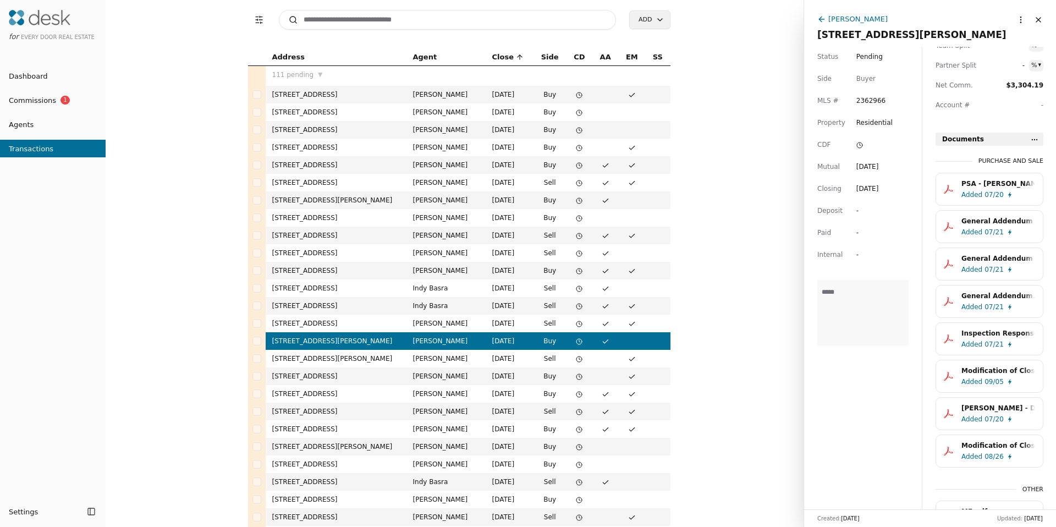
click at [968, 347] on span "Added" at bounding box center [971, 344] width 21 height 11
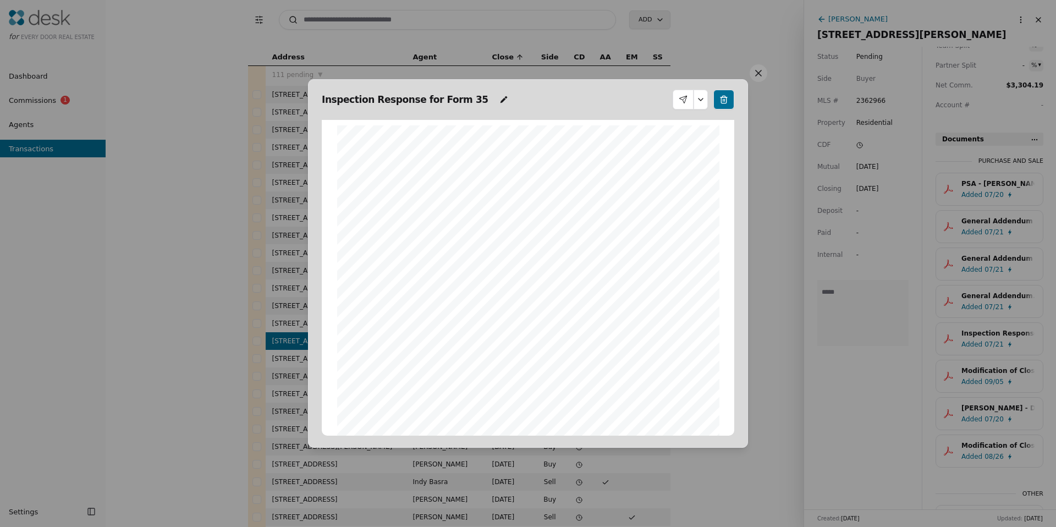
click at [694, 98] on button at bounding box center [700, 100] width 14 height 20
click at [760, 74] on button at bounding box center [758, 73] width 18 height 18
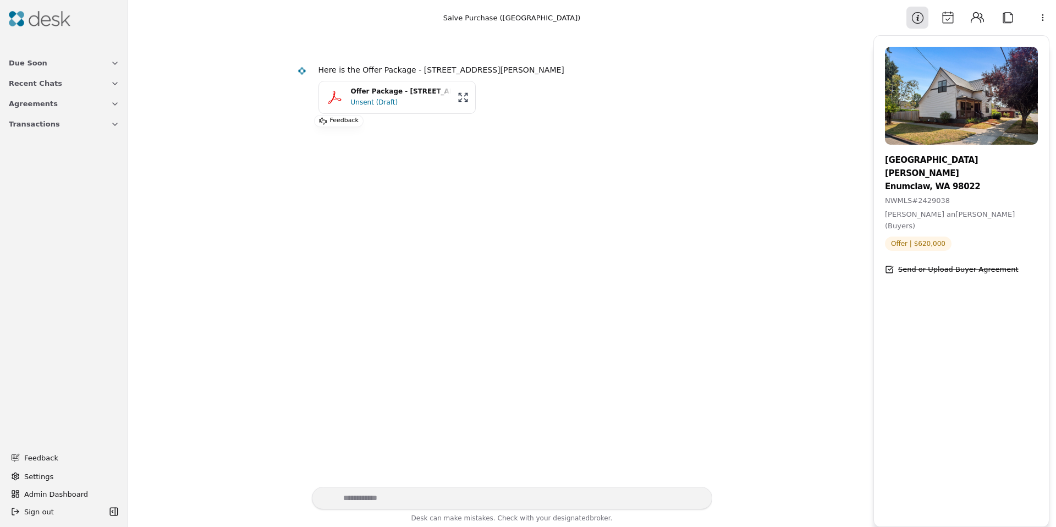
click at [399, 95] on div "Offer Package - [STREET_ADDRESS][PERSON_NAME]" at bounding box center [401, 91] width 100 height 10
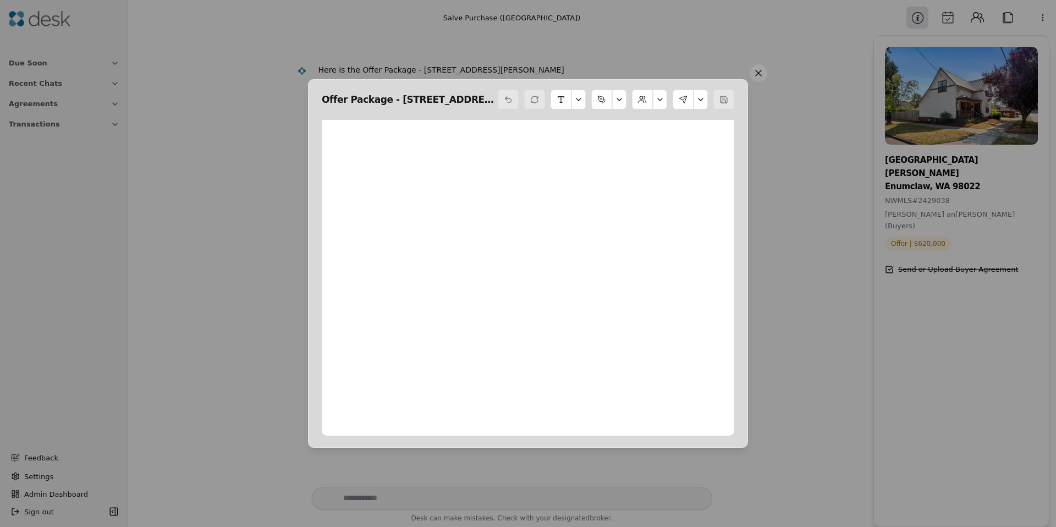
scroll to position [5, 0]
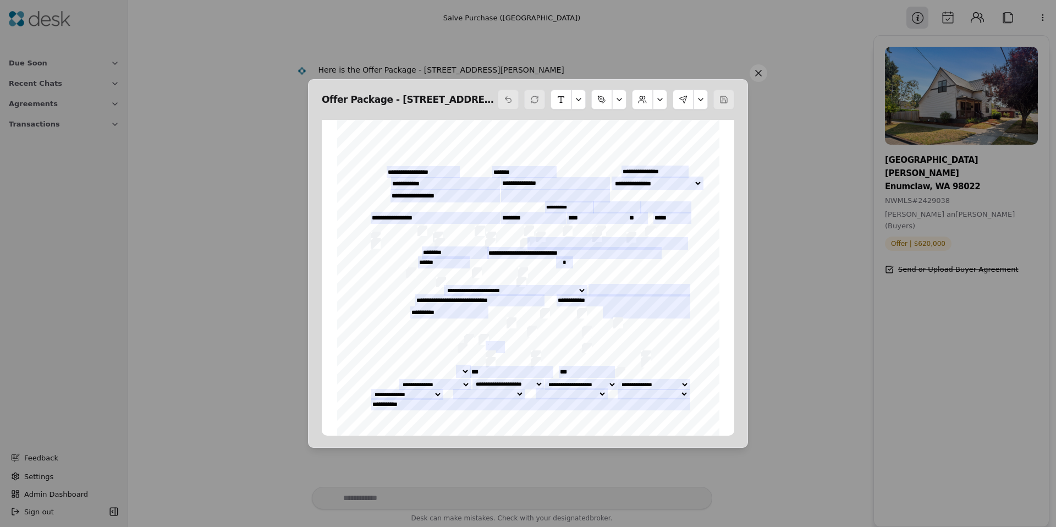
click at [697, 101] on button at bounding box center [700, 100] width 14 height 20
click at [674, 129] on button "Add Initials" at bounding box center [667, 127] width 74 height 20
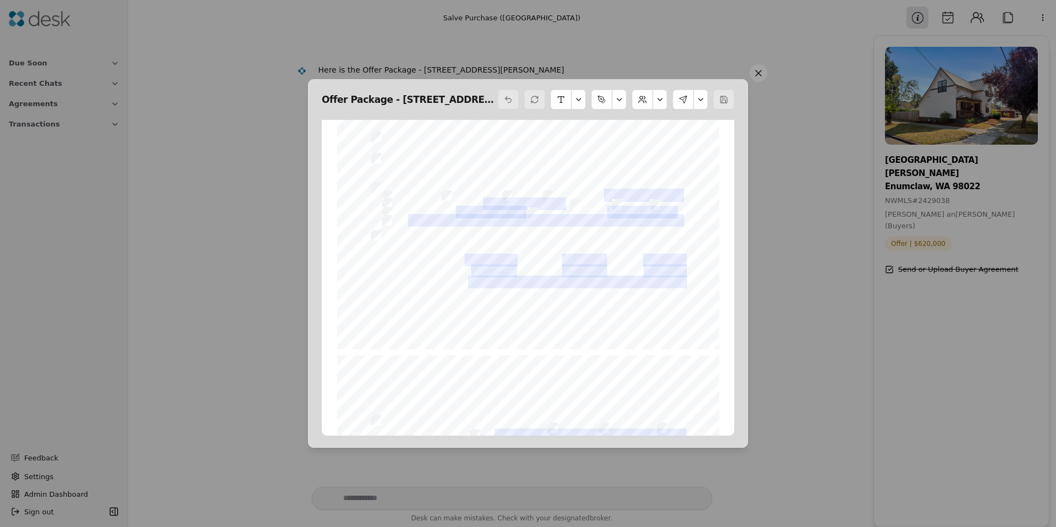
scroll to position [4985, 0]
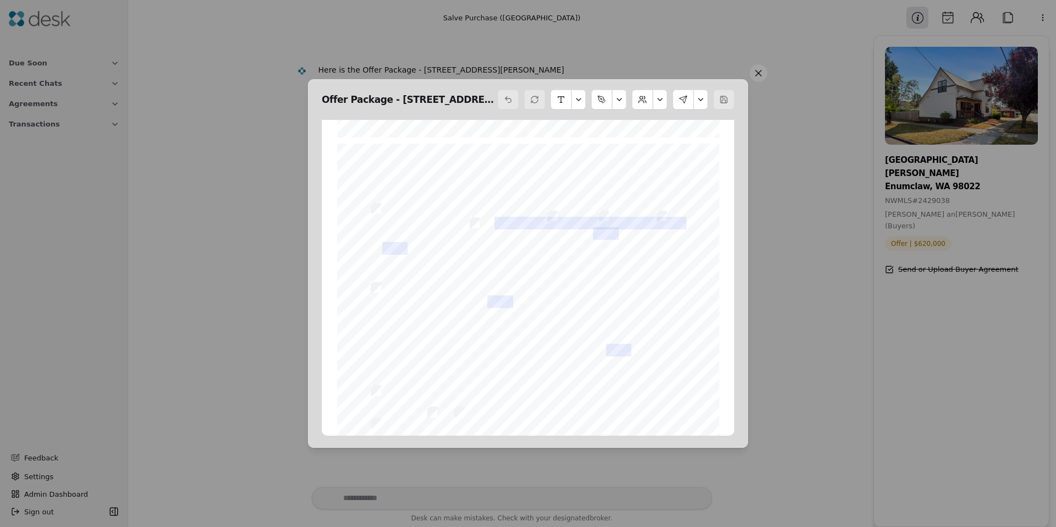
click at [701, 105] on button at bounding box center [700, 100] width 14 height 20
click at [673, 148] on button "Edit Signers" at bounding box center [667, 146] width 74 height 20
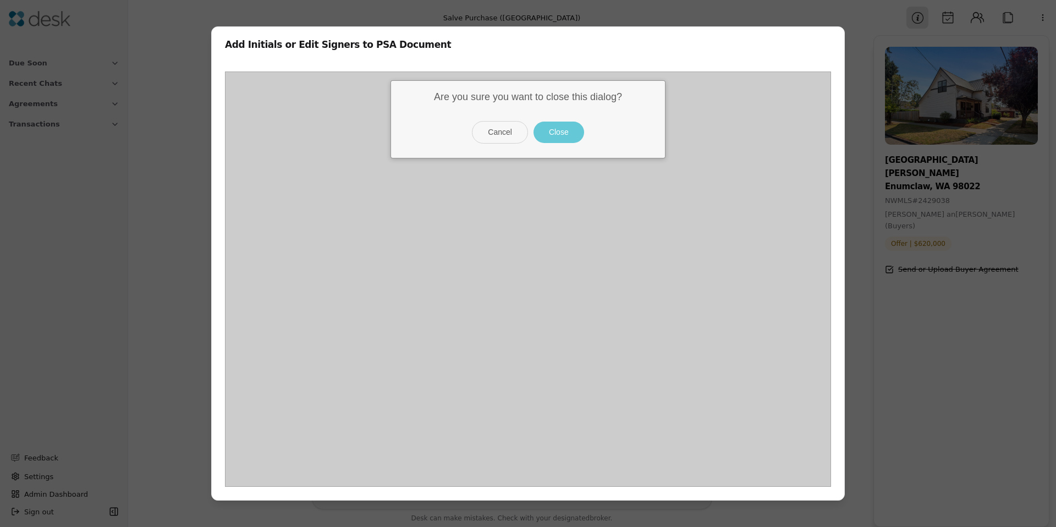
click at [556, 128] on button "Close" at bounding box center [558, 132] width 51 height 21
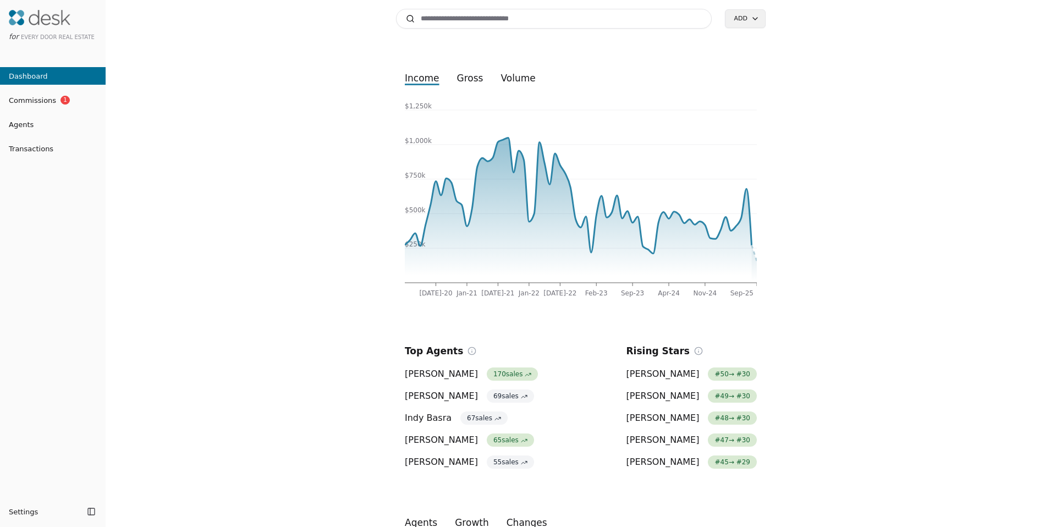
click at [33, 143] on span "Transactions" at bounding box center [26, 149] width 53 height 12
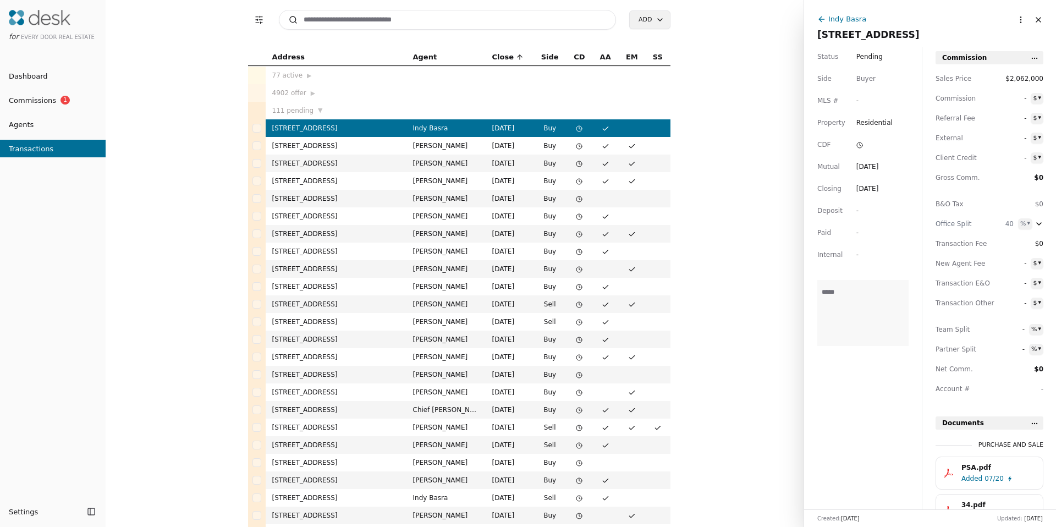
click at [339, 219] on td "[STREET_ADDRESS]" at bounding box center [336, 216] width 141 height 18
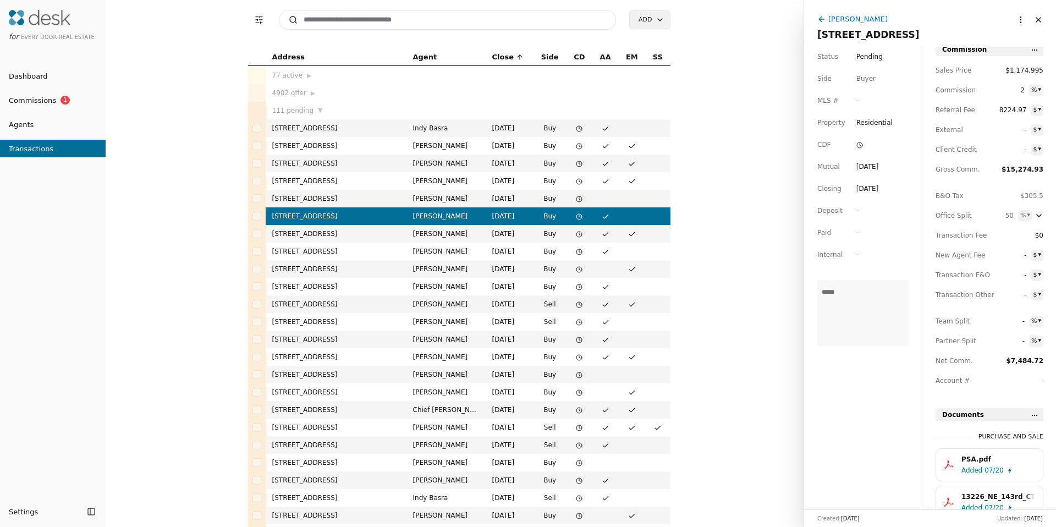
scroll to position [18, 0]
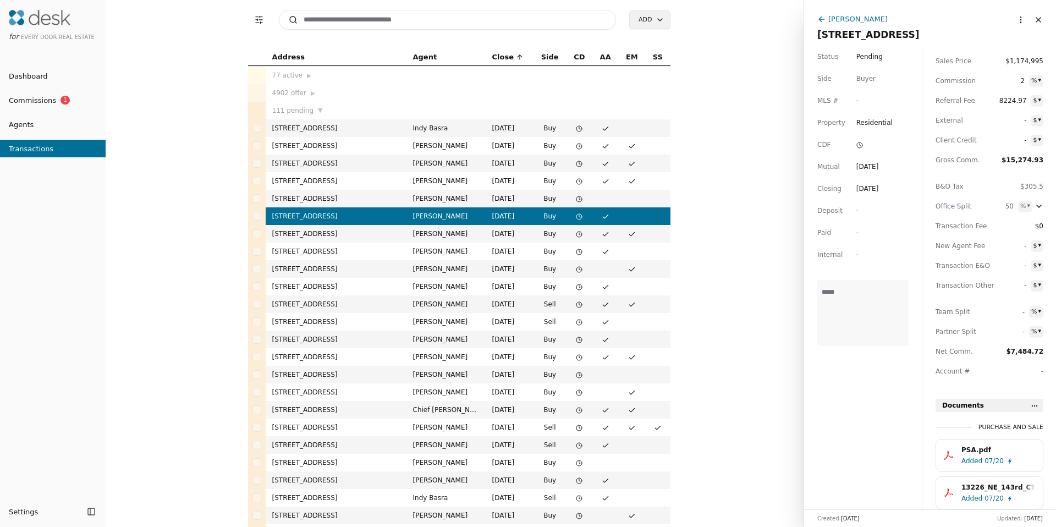
click at [875, 170] on div "[DATE]" at bounding box center [867, 166] width 23 height 11
click at [878, 184] on div "[DATE]" at bounding box center [867, 188] width 23 height 11
click at [1010, 17] on html "for Every Door Real Estate Dashboard Commissions 1 Agents Transactions Settings…" at bounding box center [528, 263] width 1056 height 527
click at [837, 19] on div "[PERSON_NAME]" at bounding box center [857, 19] width 59 height 12
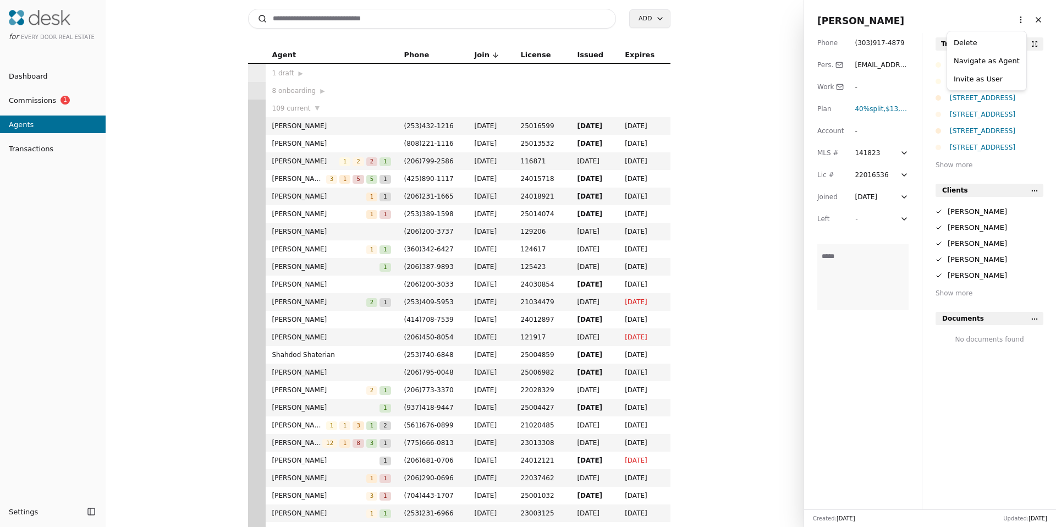
click at [1012, 23] on html "for Every Door Real Estate Dashboard Commissions 1 Agents Transactions Settings…" at bounding box center [528, 263] width 1056 height 527
click at [986, 63] on link "Navigate as Agent" at bounding box center [986, 61] width 66 height 12
drag, startPoint x: 223, startPoint y: 108, endPoint x: 192, endPoint y: 105, distance: 30.4
drag, startPoint x: 190, startPoint y: 105, endPoint x: 177, endPoint y: 95, distance: 16.8
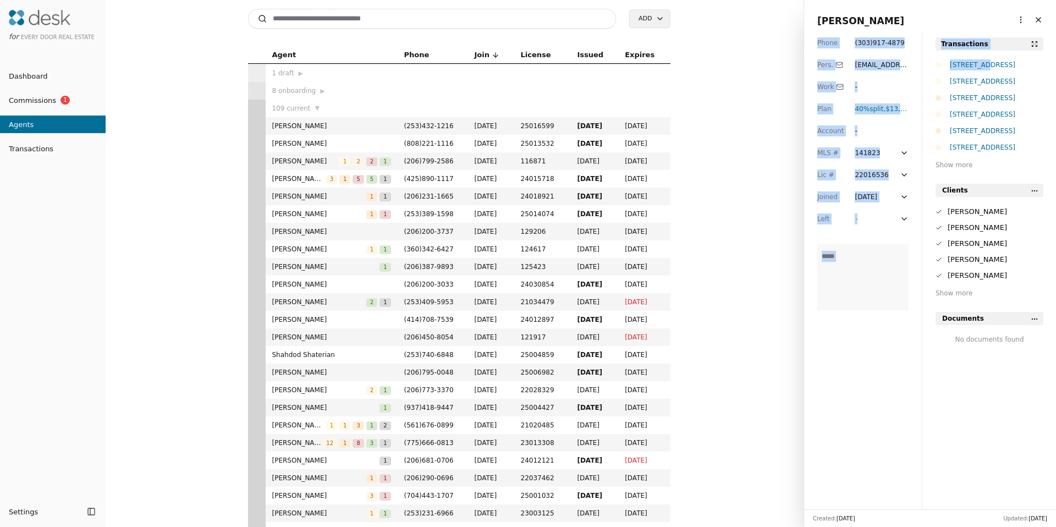
drag, startPoint x: 986, startPoint y: 64, endPoint x: 1014, endPoint y: 25, distance: 48.4
click at [1015, 26] on div "Cody Fagnant More options Close Phone ( 303 ) 917 - 4879 Pers. codyf@everydoorr…" at bounding box center [929, 263] width 252 height 527
click at [1012, 22] on html "for Every Door Real Estate Dashboard Commissions 1 Agents Transactions Settings…" at bounding box center [528, 263] width 1056 height 527
click at [987, 62] on link "Navigate as Agent" at bounding box center [986, 61] width 66 height 12
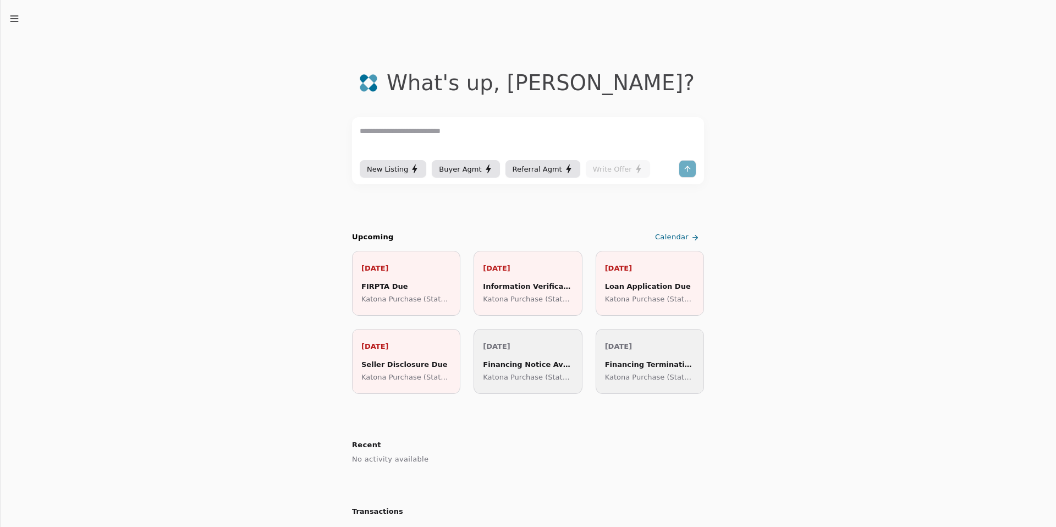
drag, startPoint x: 26, startPoint y: 24, endPoint x: 20, endPoint y: 19, distance: 7.8
click at [16, 15] on icon "button" at bounding box center [14, 18] width 11 height 11
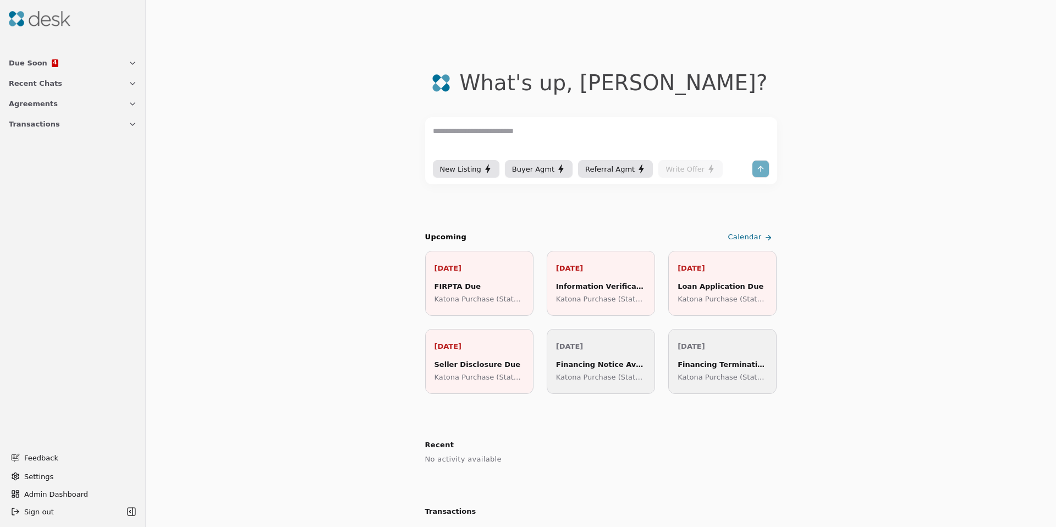
click at [27, 127] on span "Transactions" at bounding box center [34, 124] width 51 height 12
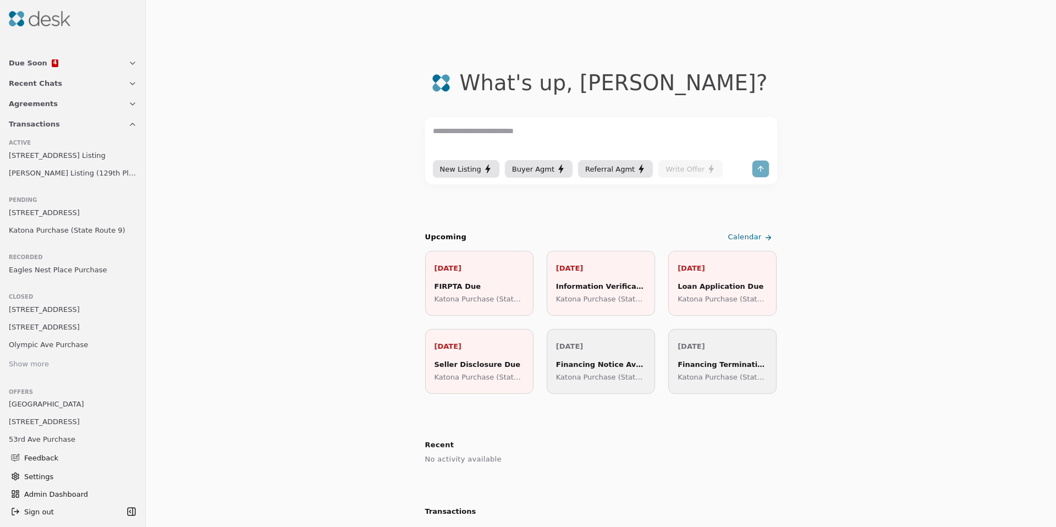
click at [31, 206] on link "[STREET_ADDRESS]" at bounding box center [72, 212] width 137 height 15
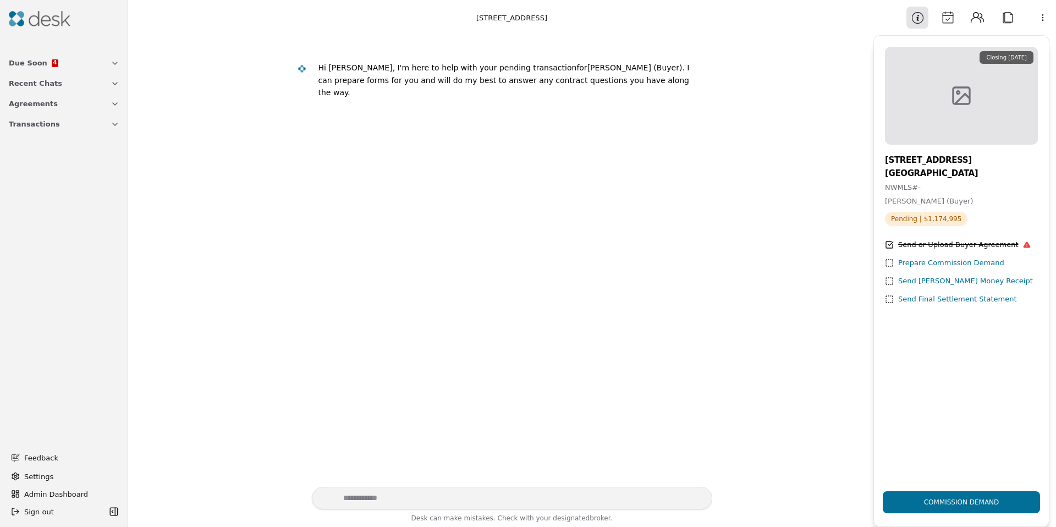
click at [951, 20] on button "Calendar" at bounding box center [947, 18] width 22 height 22
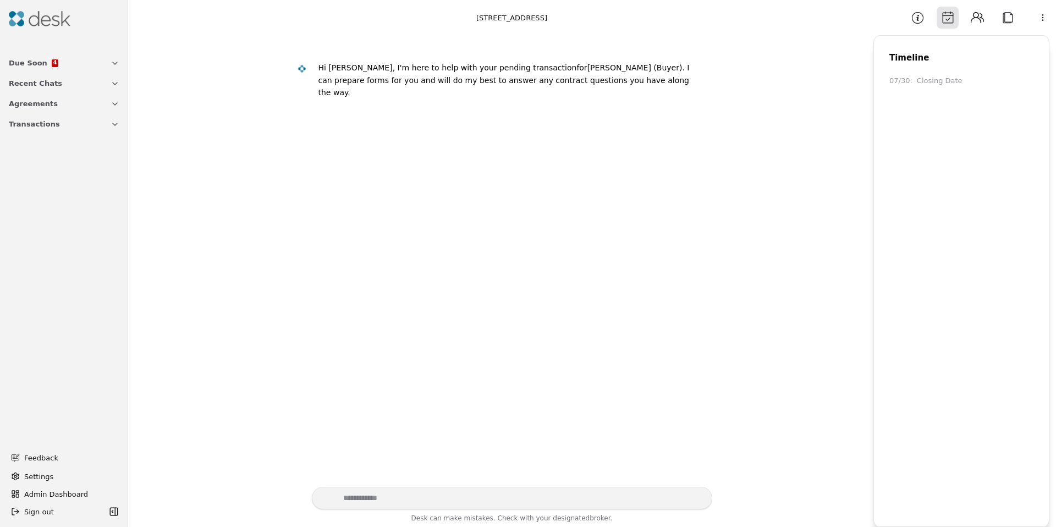
click at [1038, 16] on html "Due Soon 4 Recent Chats Agreements Transactions Feedback Settings Admin Dashboa…" at bounding box center [528, 263] width 1056 height 527
click at [997, 95] on div "Edit Timeline" at bounding box center [1013, 97] width 85 height 18
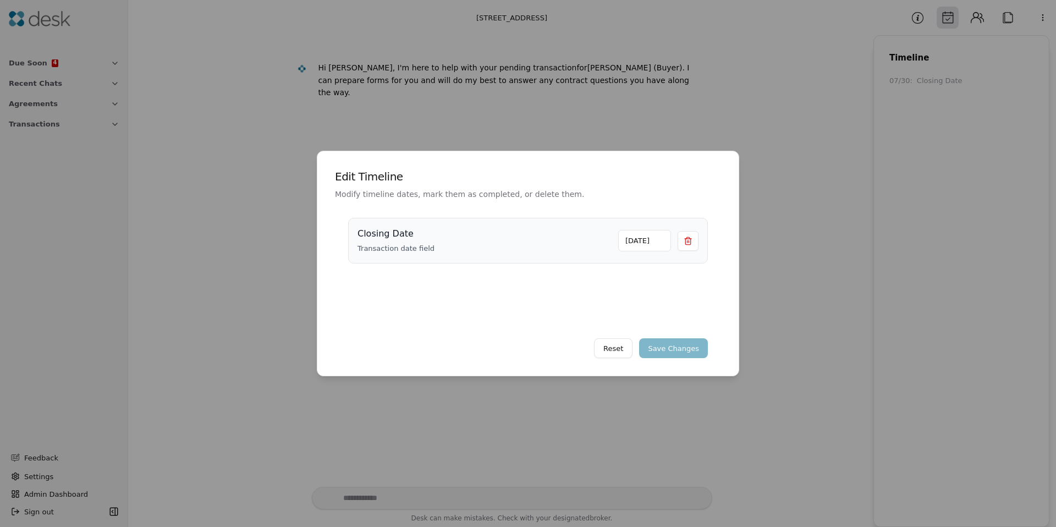
click at [719, 245] on div "Closing Date Transaction date field [DATE]" at bounding box center [528, 262] width 386 height 107
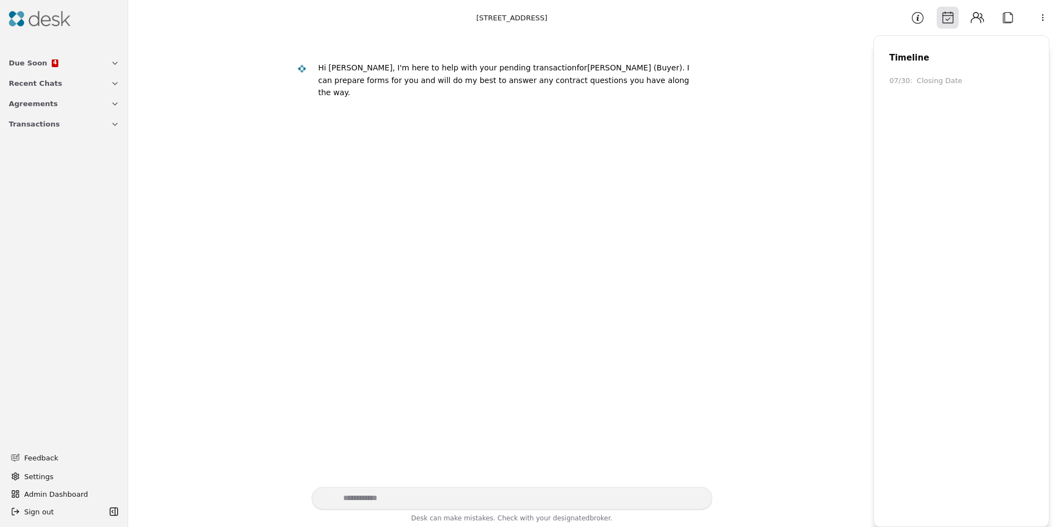
click at [1048, 15] on html "Due Soon 4 Recent Chats Agreements Transactions Feedback Settings Admin Dashboa…" at bounding box center [528, 263] width 1056 height 527
click at [1046, 16] on html "Due Soon 4 Recent Chats Agreements Transactions Feedback Settings Admin Dashboa…" at bounding box center [528, 263] width 1056 height 527
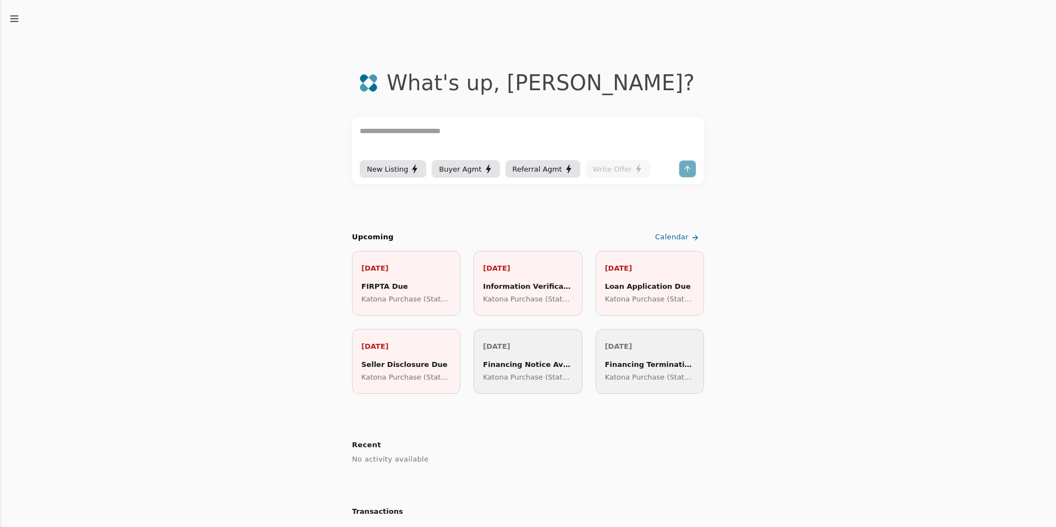
click at [18, 18] on icon "button" at bounding box center [14, 18] width 11 height 11
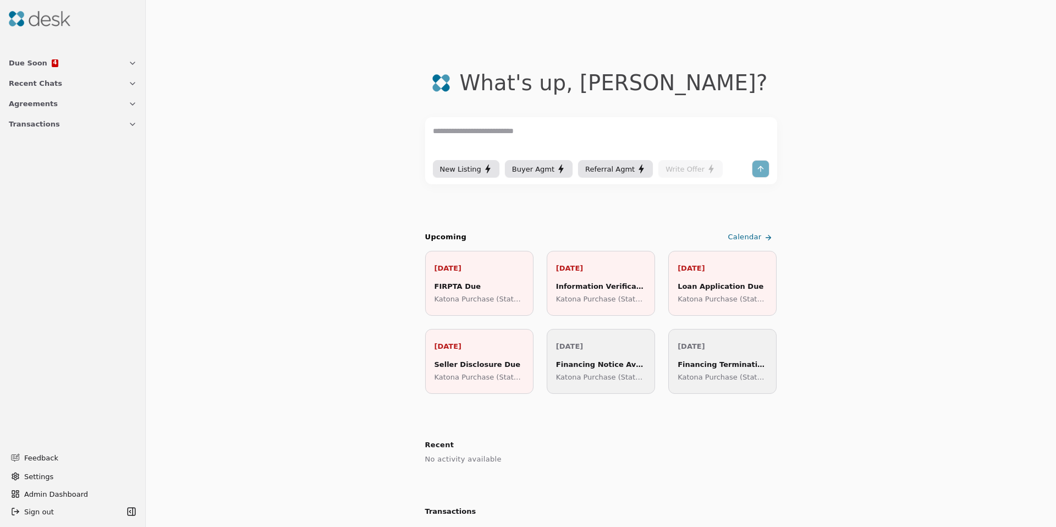
click at [18, 129] on button "Transactions" at bounding box center [72, 124] width 141 height 20
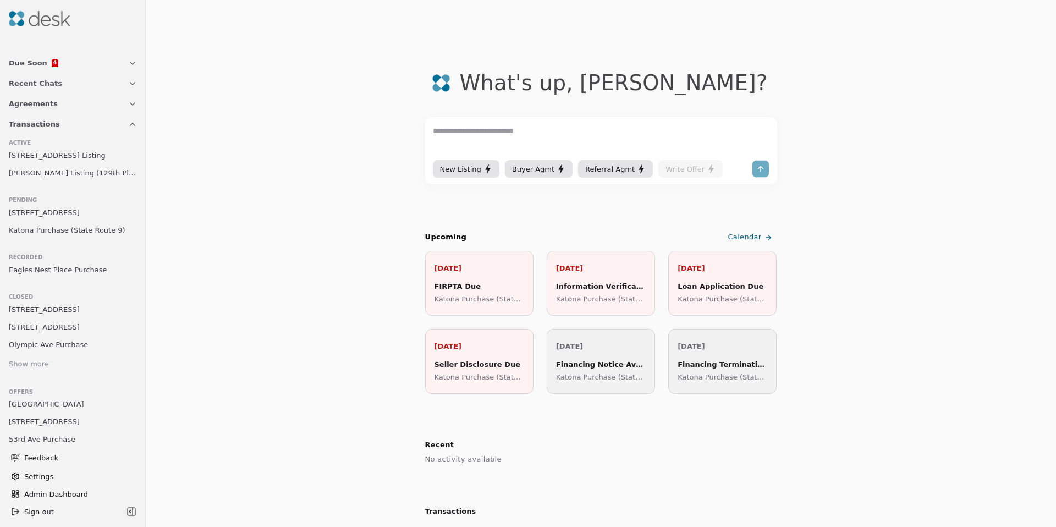
click at [37, 225] on span "Katona Purchase (State Route 9)" at bounding box center [67, 230] width 117 height 12
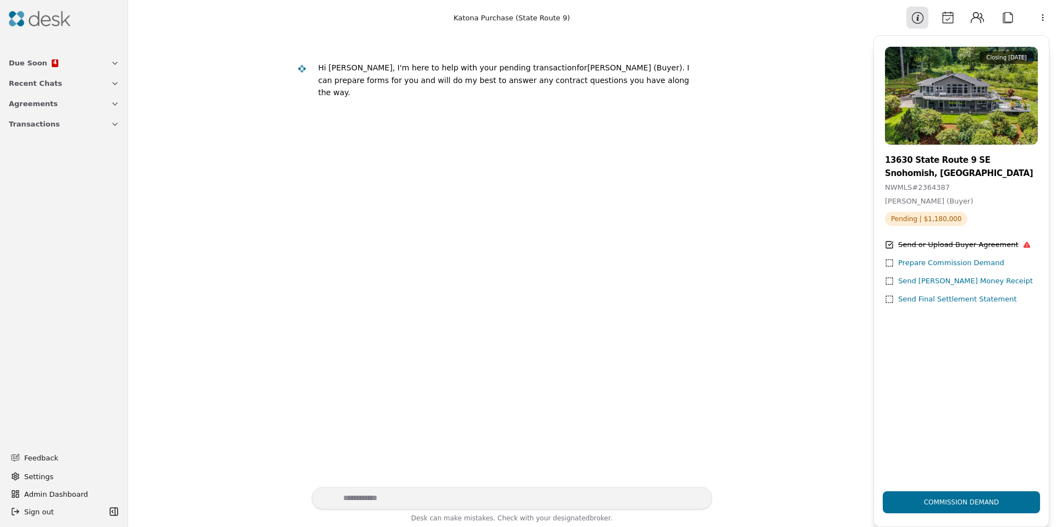
click at [951, 25] on button "Calendar" at bounding box center [947, 18] width 22 height 22
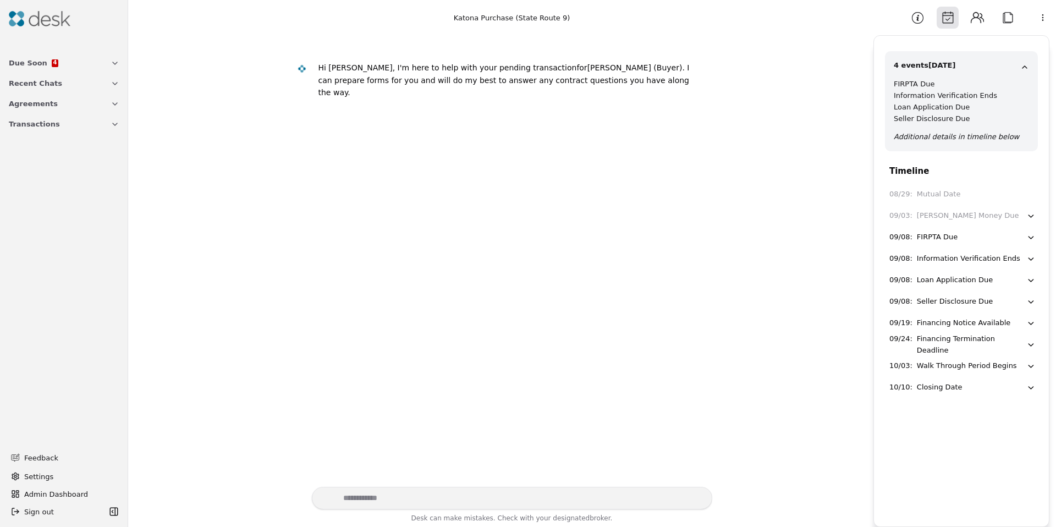
click at [17, 26] on img at bounding box center [40, 18] width 62 height 15
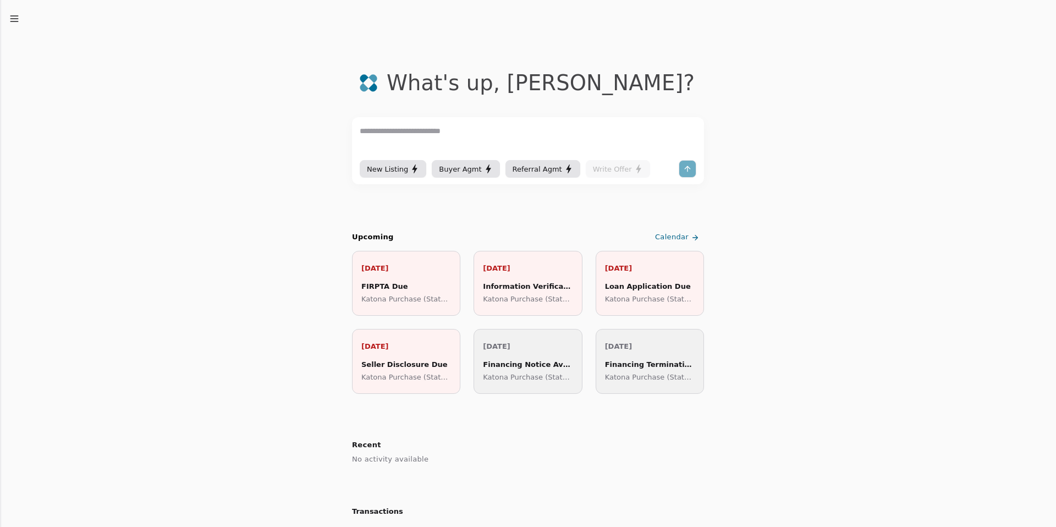
click at [422, 126] on textarea at bounding box center [528, 141] width 336 height 33
drag, startPoint x: 421, startPoint y: 127, endPoint x: 390, endPoint y: 129, distance: 30.3
click at [421, 128] on textarea at bounding box center [528, 141] width 336 height 33
type textarea "**********"
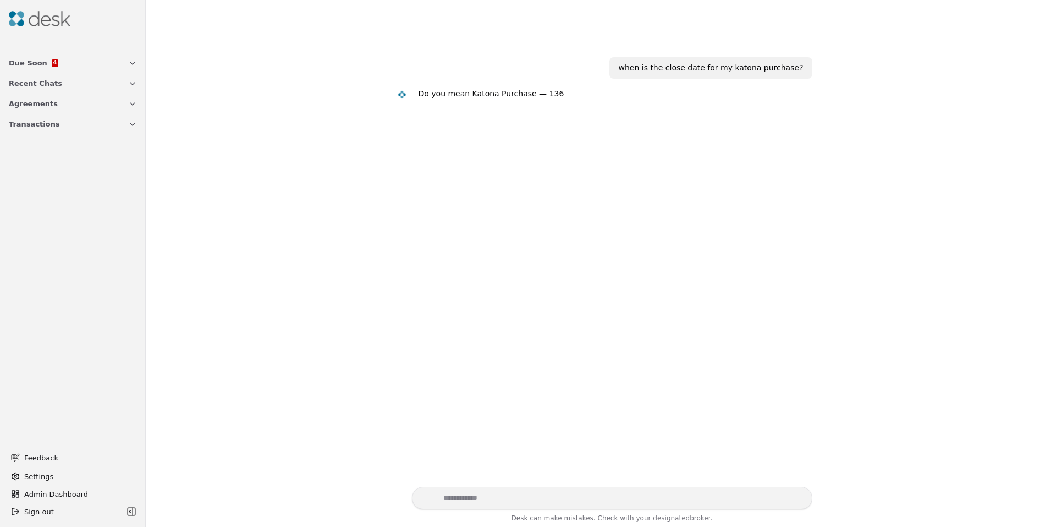
scroll to position [22, 0]
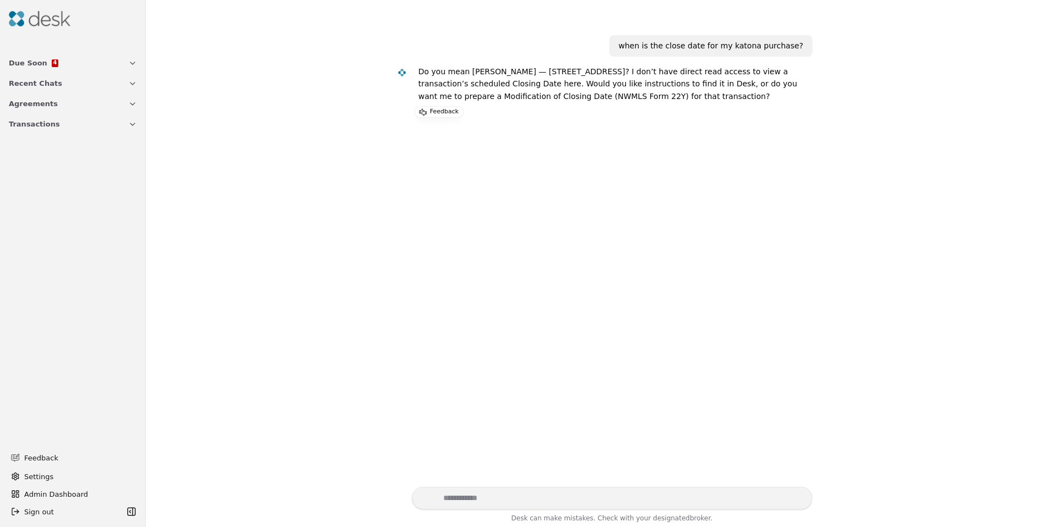
click at [41, 16] on img at bounding box center [40, 18] width 62 height 15
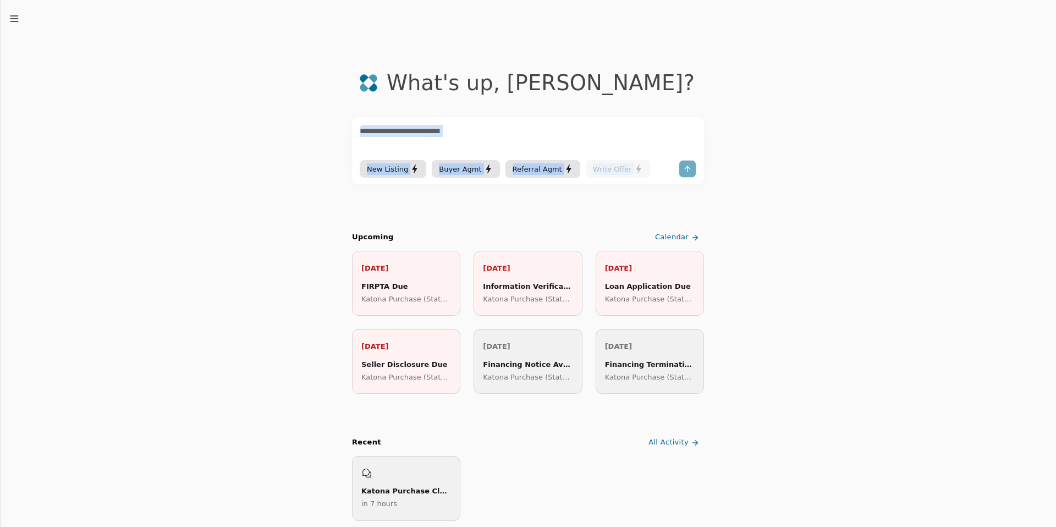
drag, startPoint x: 372, startPoint y: 50, endPoint x: 860, endPoint y: 189, distance: 507.5
